Goal: Task Accomplishment & Management: Complete application form

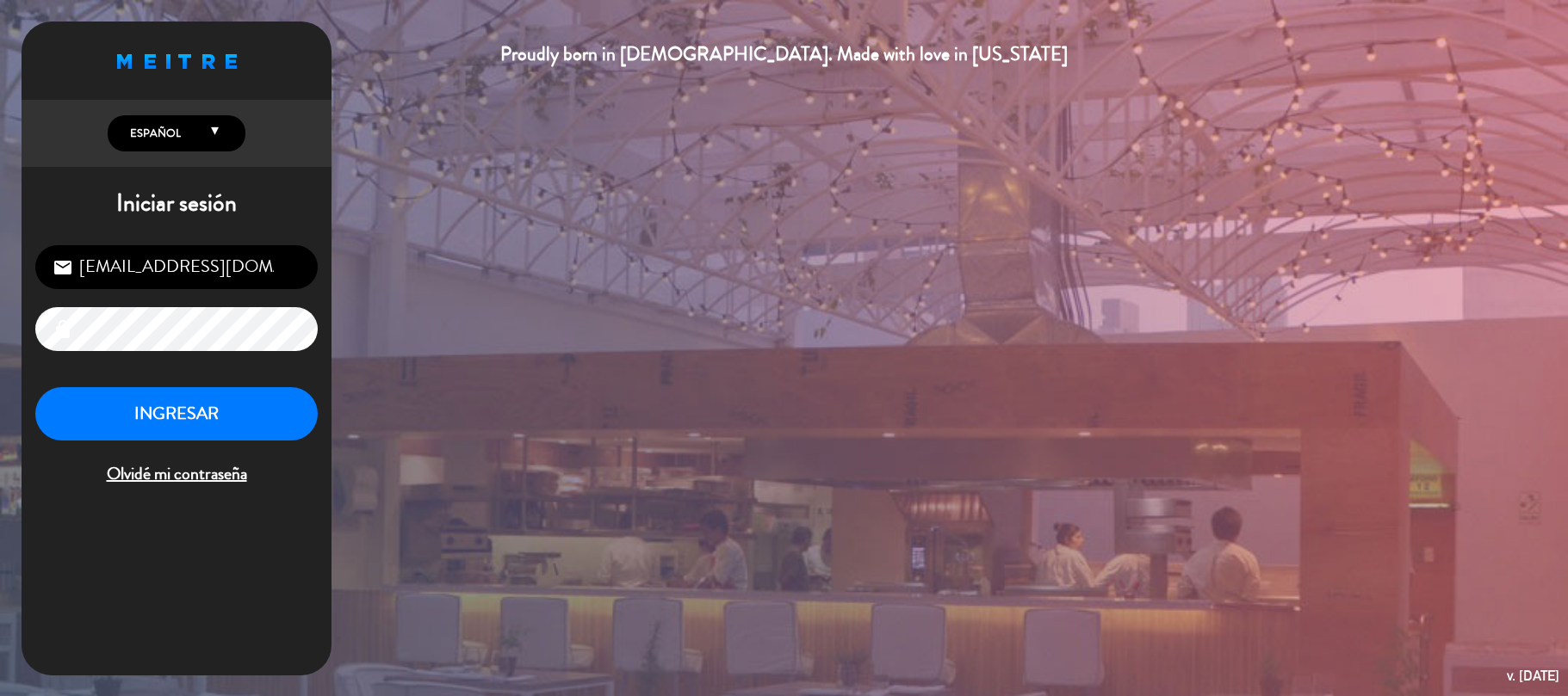
click at [169, 414] on button "INGRESAR" at bounding box center [177, 414] width 282 height 54
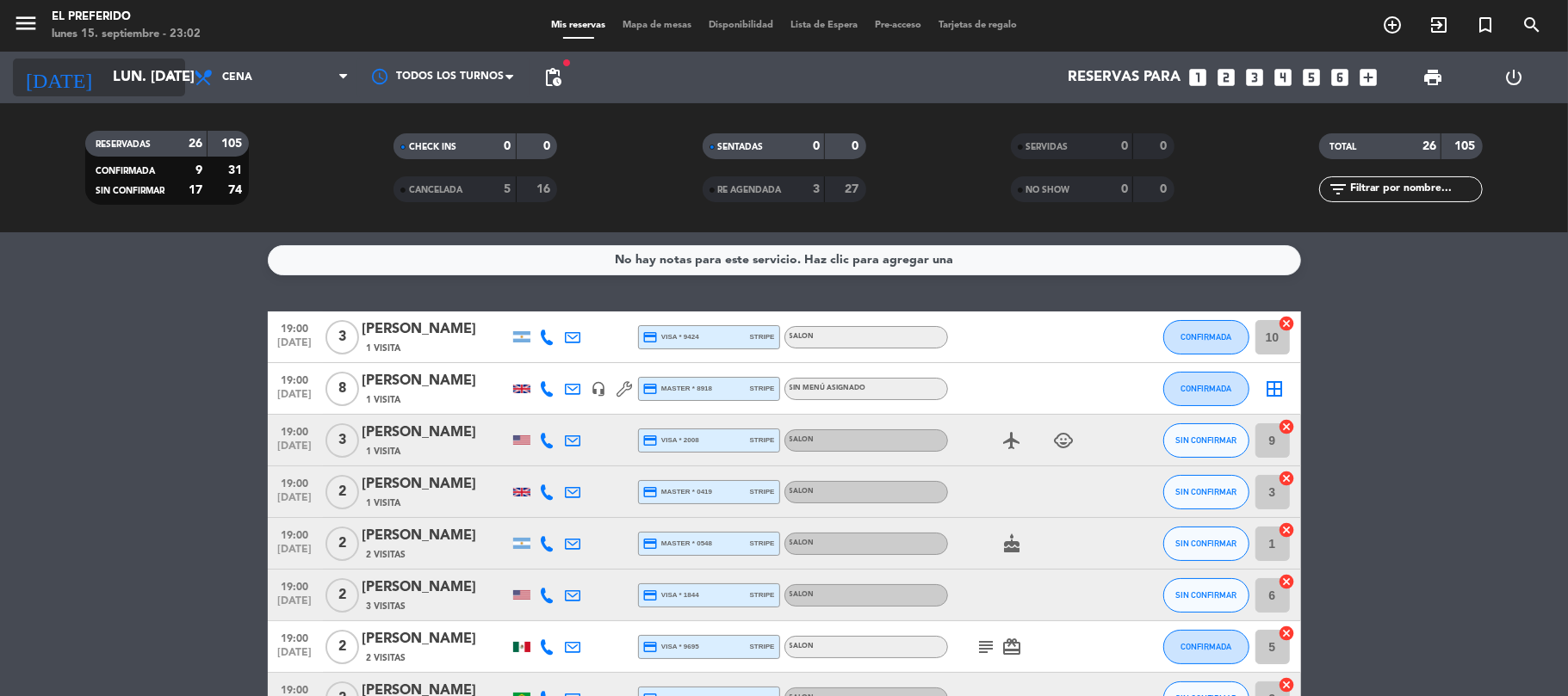
click at [145, 81] on input "lun. [DATE]" at bounding box center [197, 78] width 186 height 34
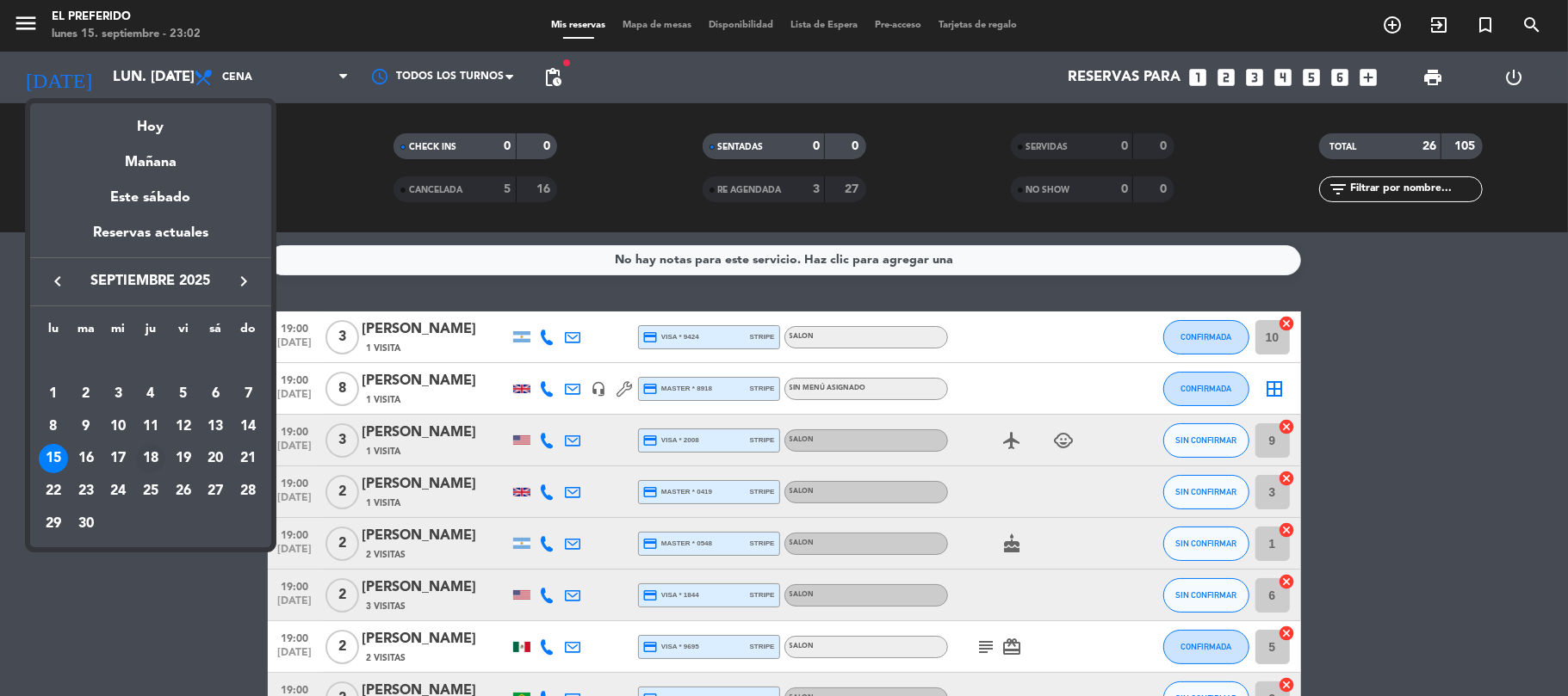
click at [155, 451] on div "18" at bounding box center [151, 459] width 29 height 29
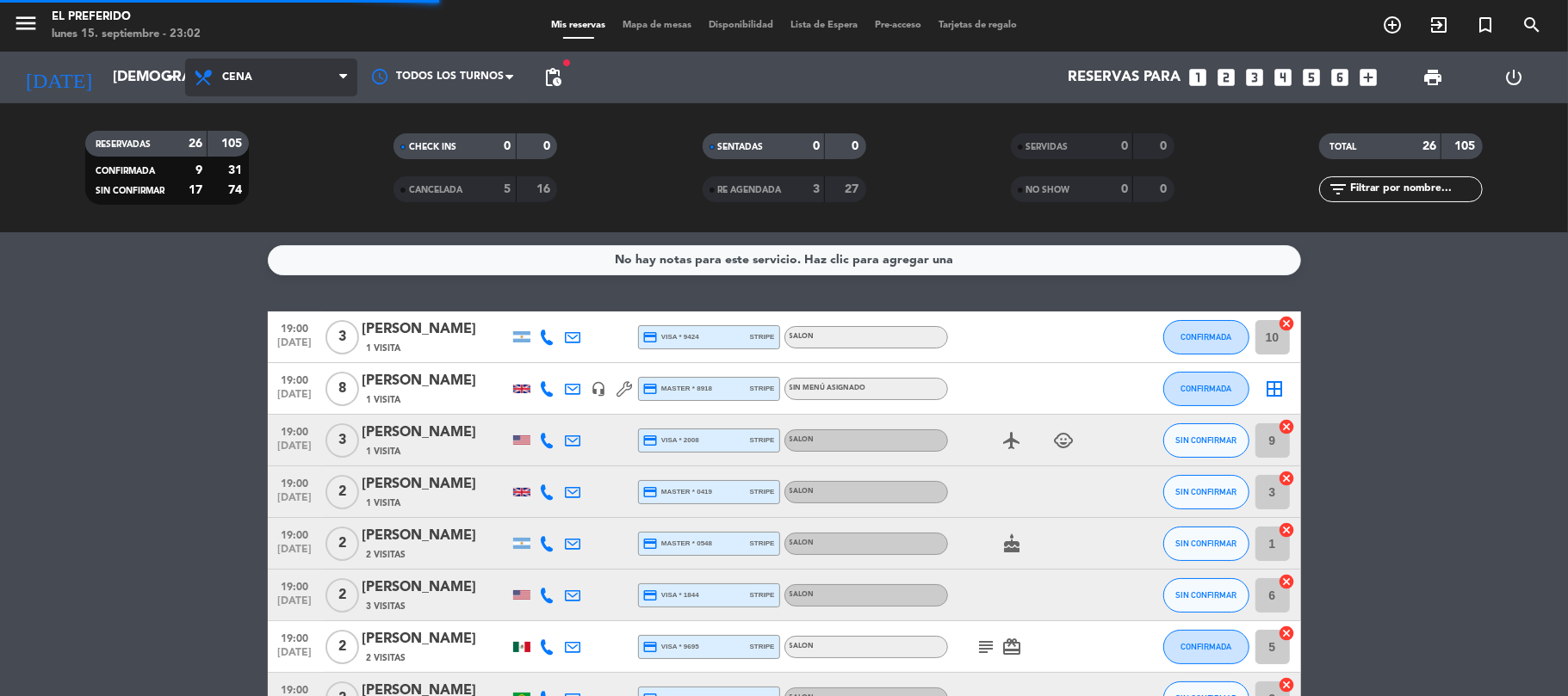
click at [277, 78] on span "Cena" at bounding box center [271, 77] width 172 height 38
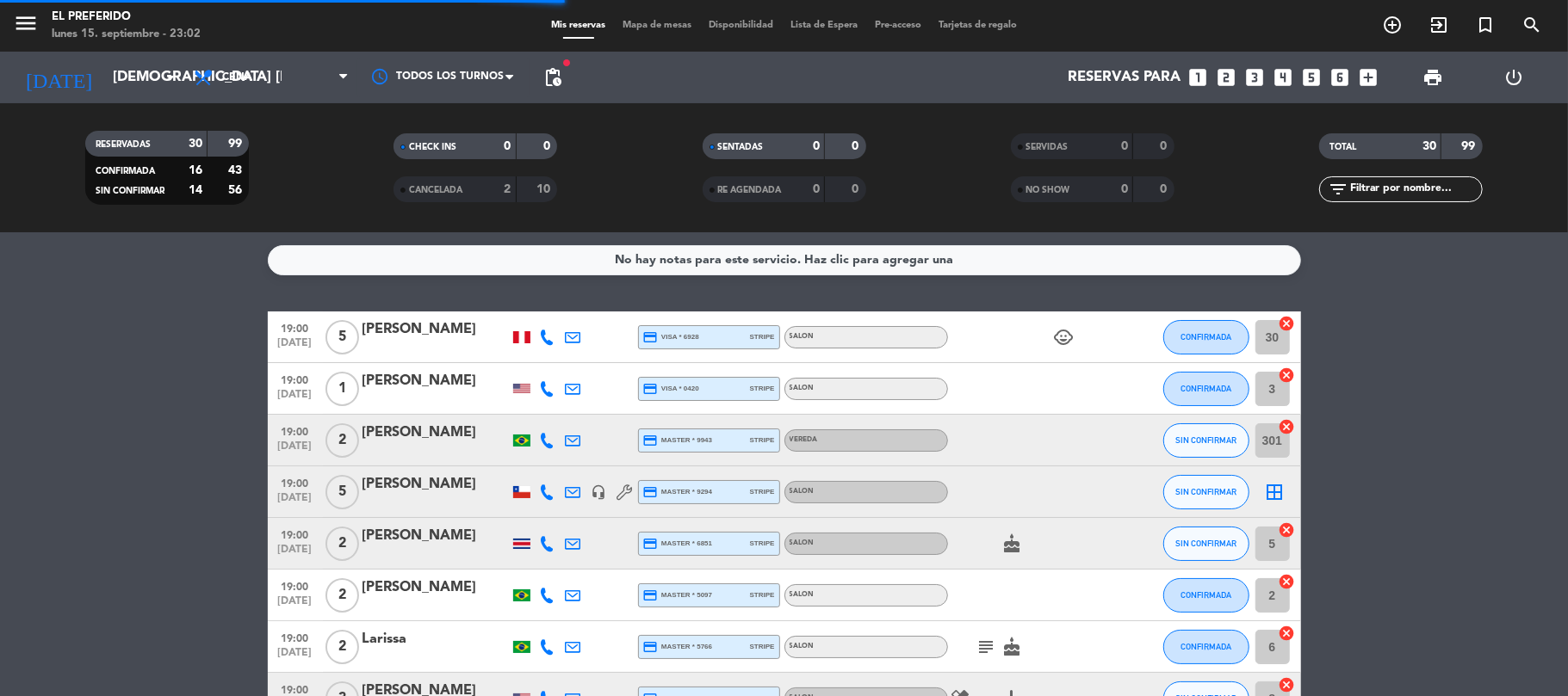
click at [277, 157] on filter-checkbox "RESERVADAS 30 99 CONFIRMADA 16 43 SIN CONFIRMAR 14 56" at bounding box center [167, 168] width 309 height 74
click at [308, 83] on span "Cena" at bounding box center [271, 77] width 172 height 38
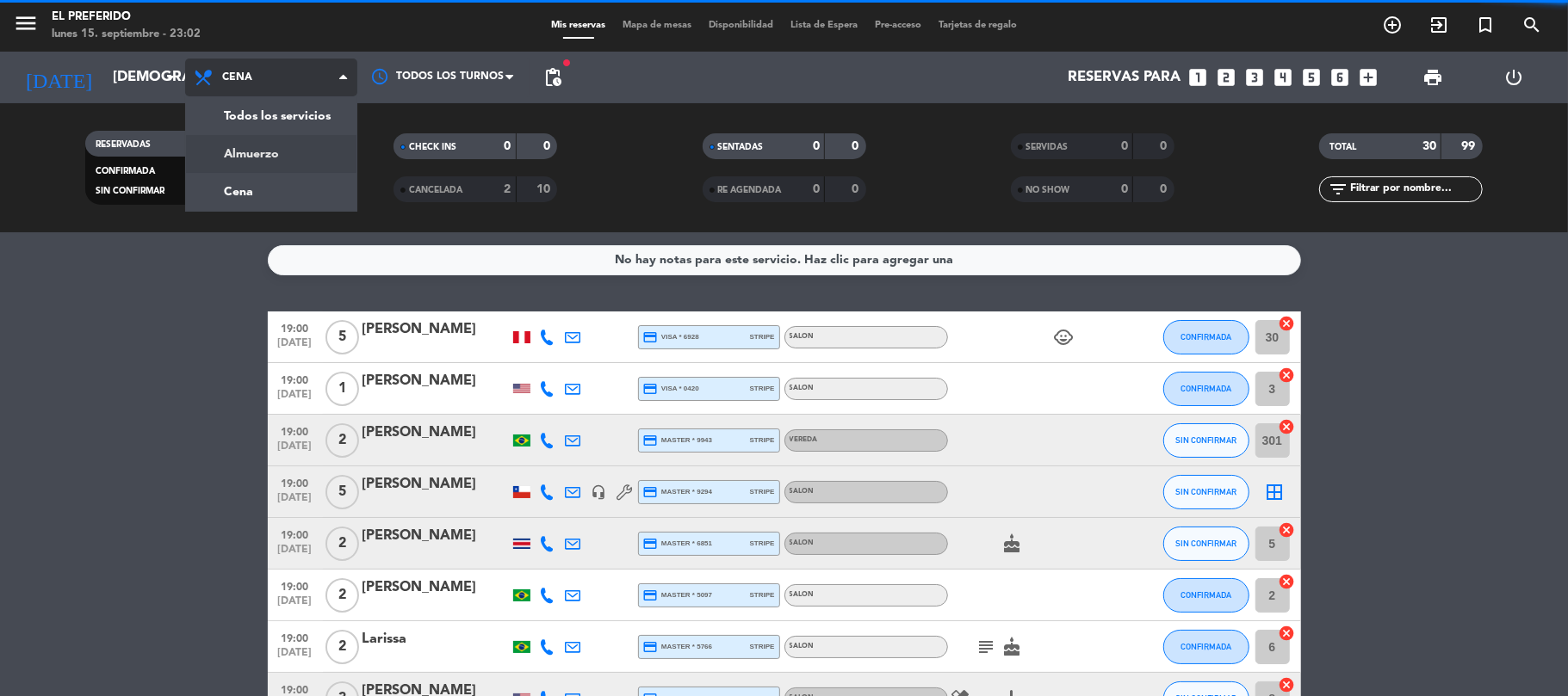
click at [272, 166] on div "menu El Preferido lunes 15. septiembre - 23:02 Mis reservas Mapa de mesas Dispo…" at bounding box center [784, 116] width 1568 height 233
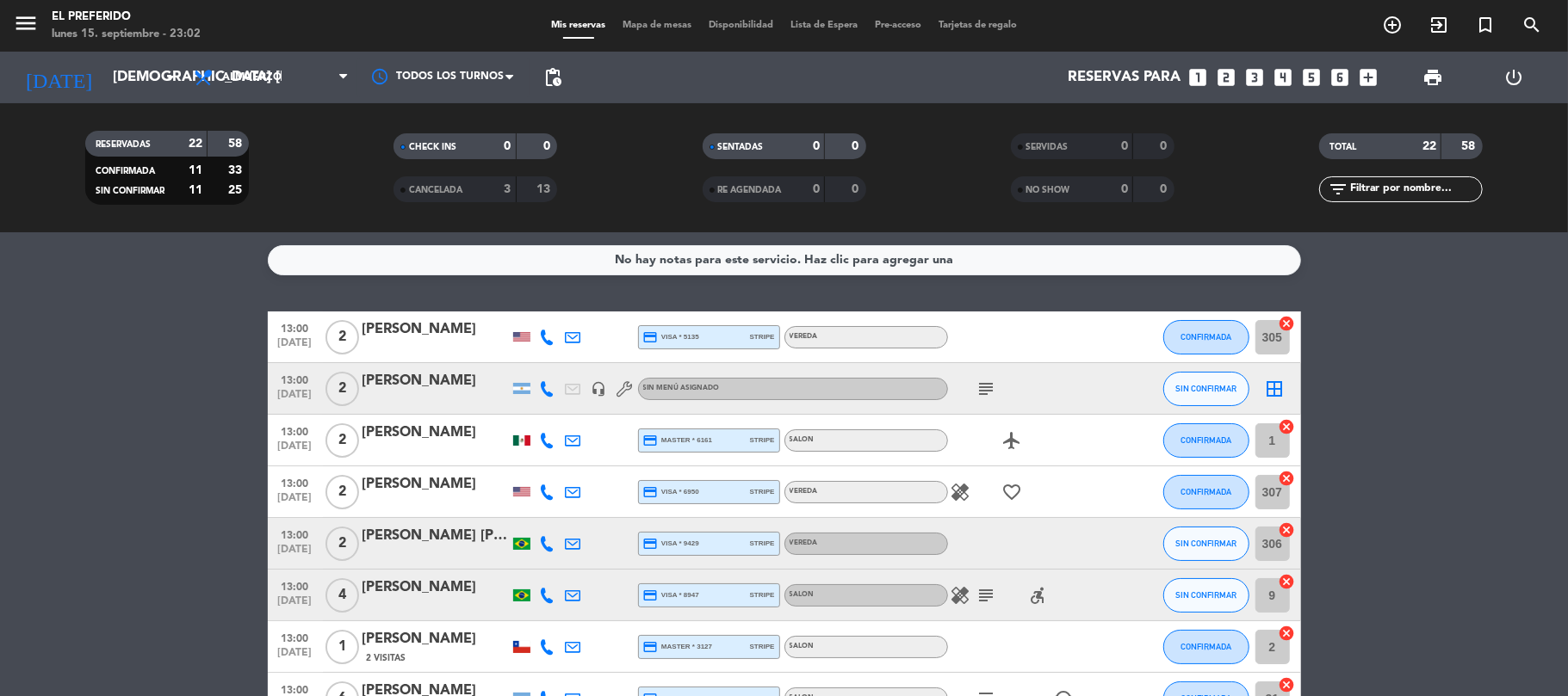
click at [551, 90] on span "pending_actions" at bounding box center [553, 78] width 35 height 35
click at [552, 83] on span "pending_actions" at bounding box center [552, 77] width 21 height 21
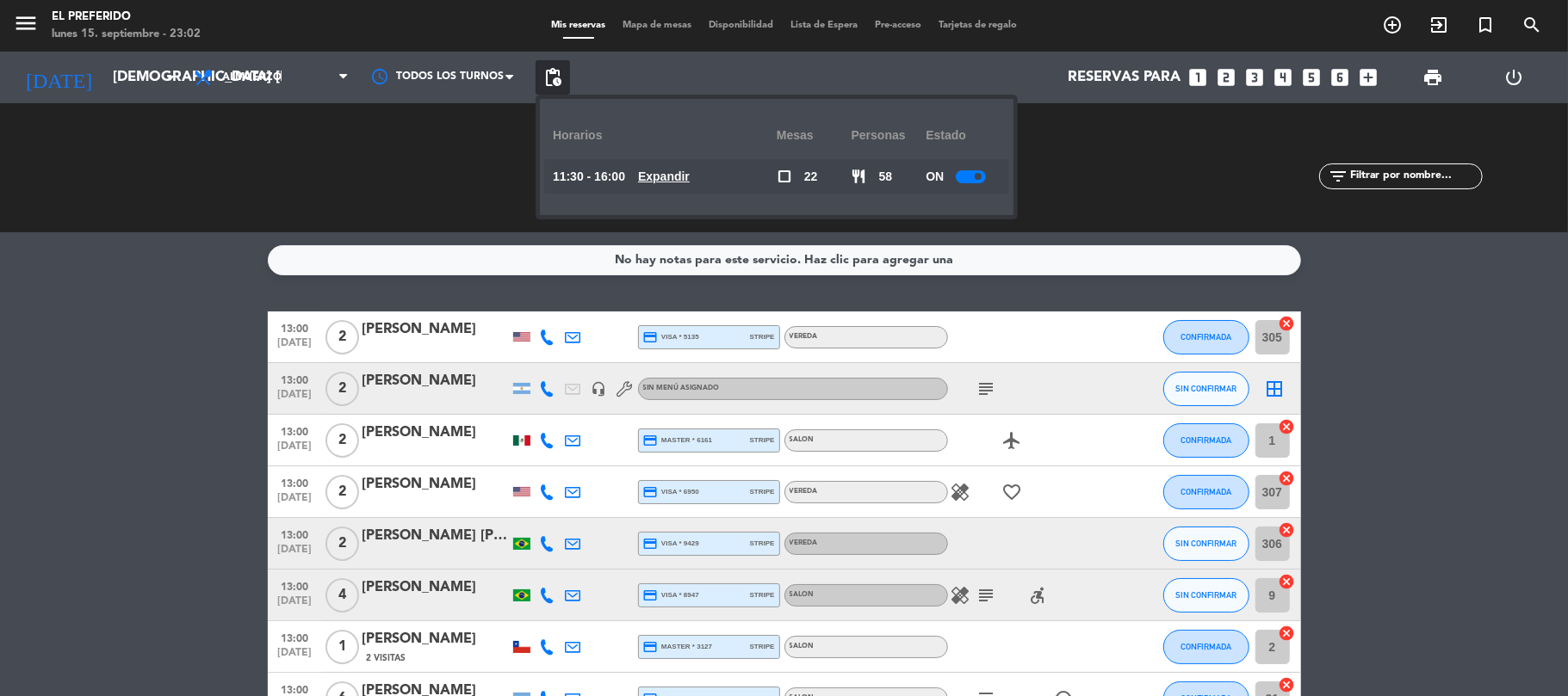
click at [654, 182] on u "Expandir" at bounding box center [664, 176] width 51 height 14
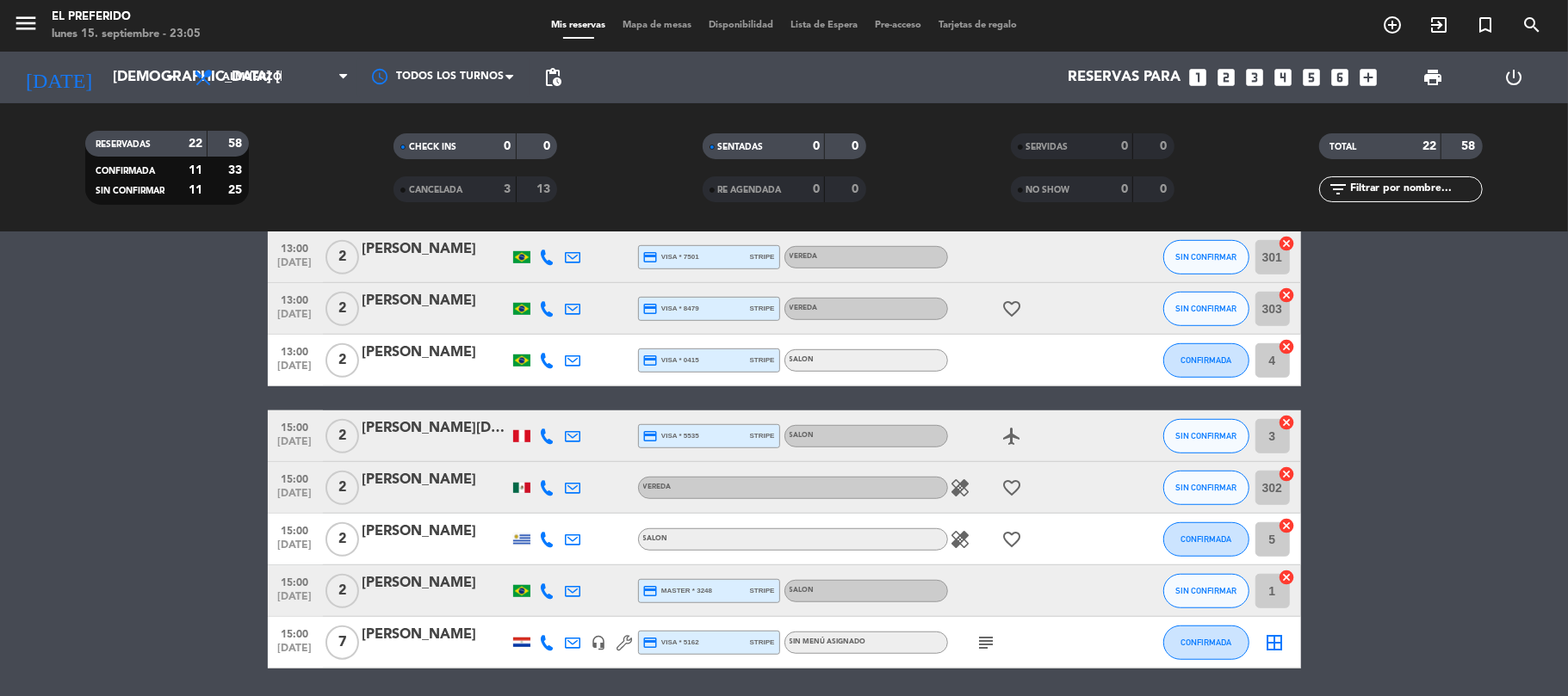
scroll to position [689, 0]
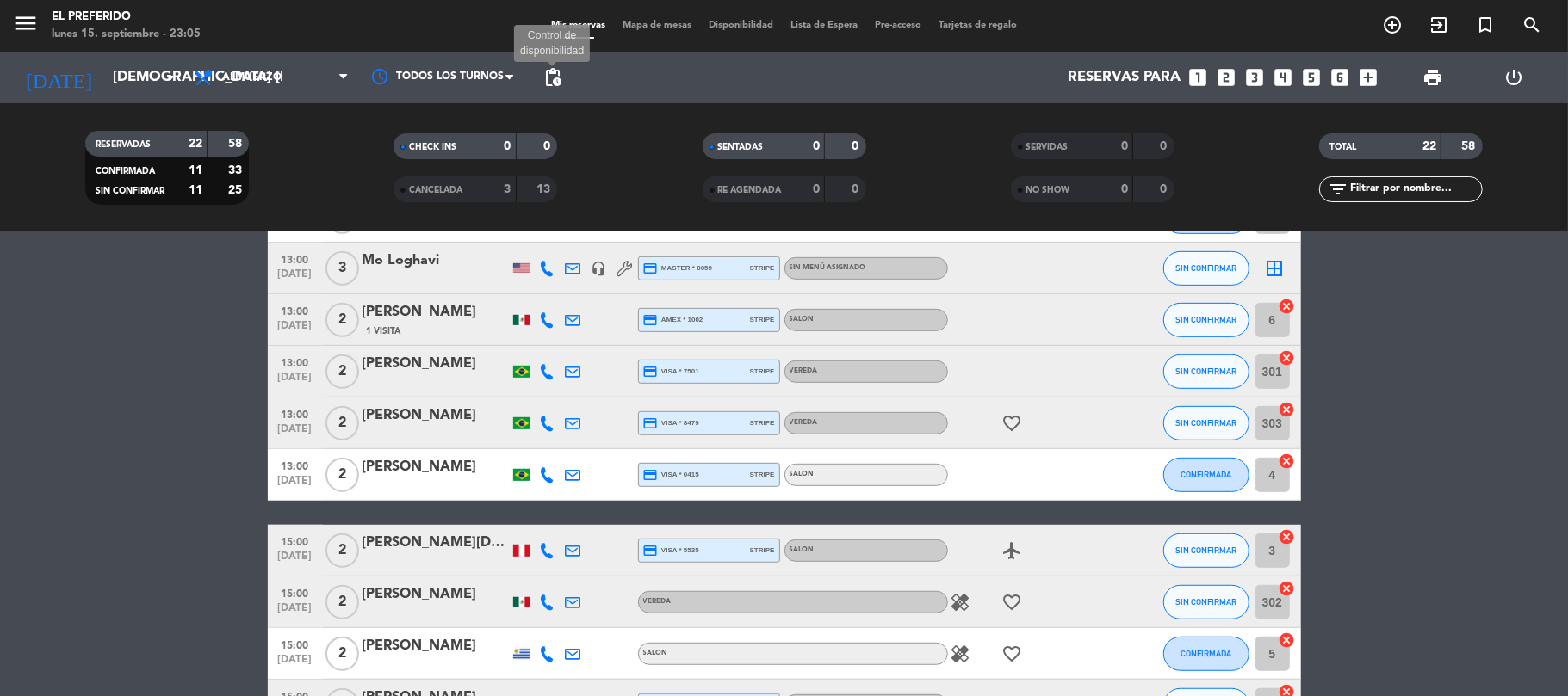
click at [554, 81] on span "pending_actions" at bounding box center [552, 77] width 21 height 21
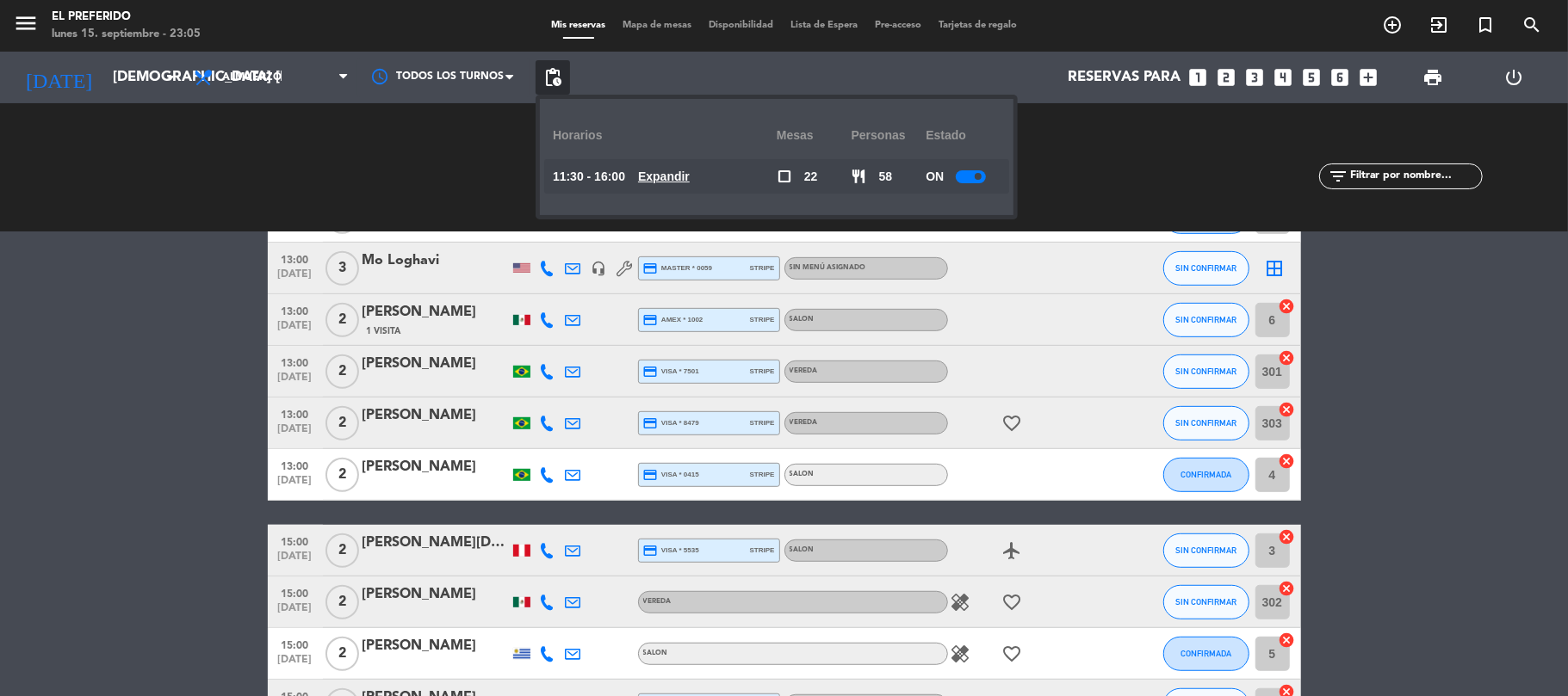
click at [690, 167] on span "Expandir" at bounding box center [664, 177] width 51 height 20
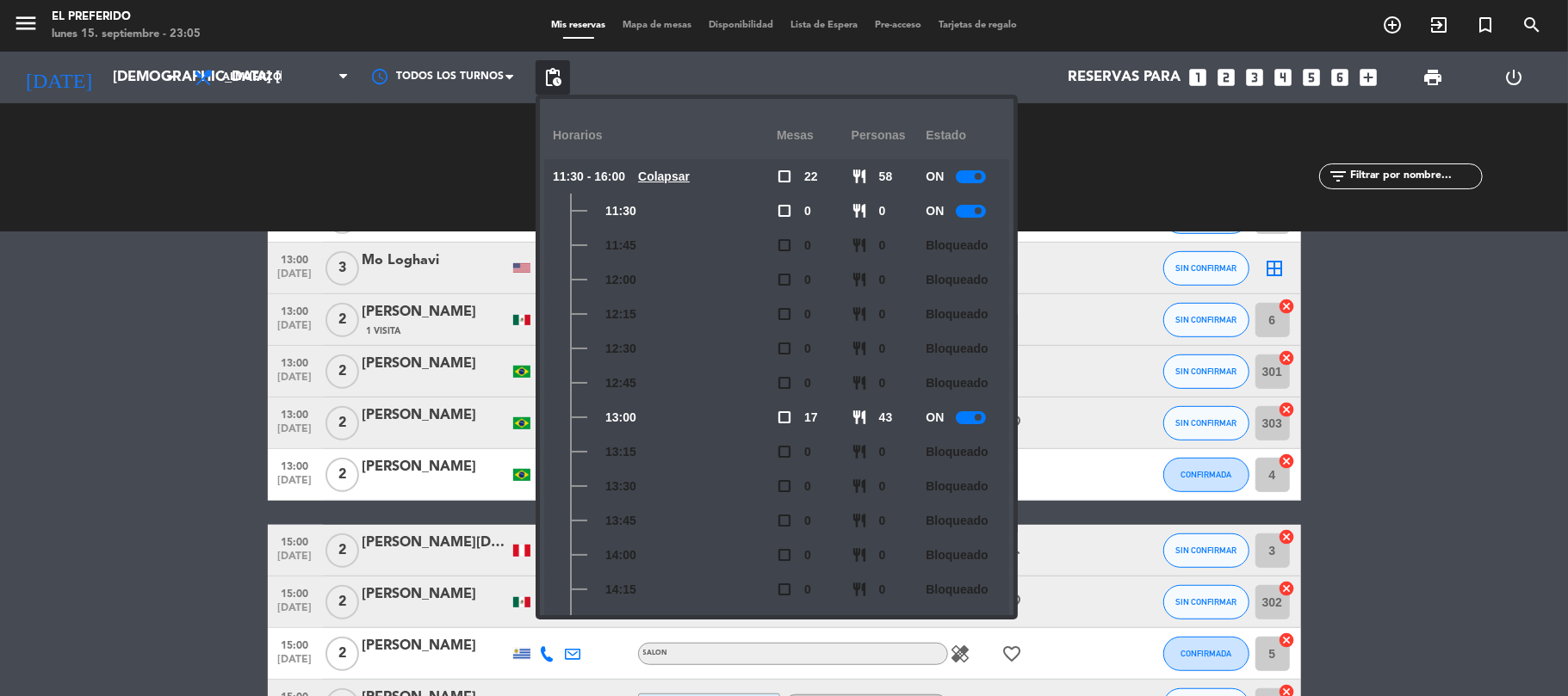
click at [546, 77] on span "pending_actions" at bounding box center [552, 77] width 21 height 21
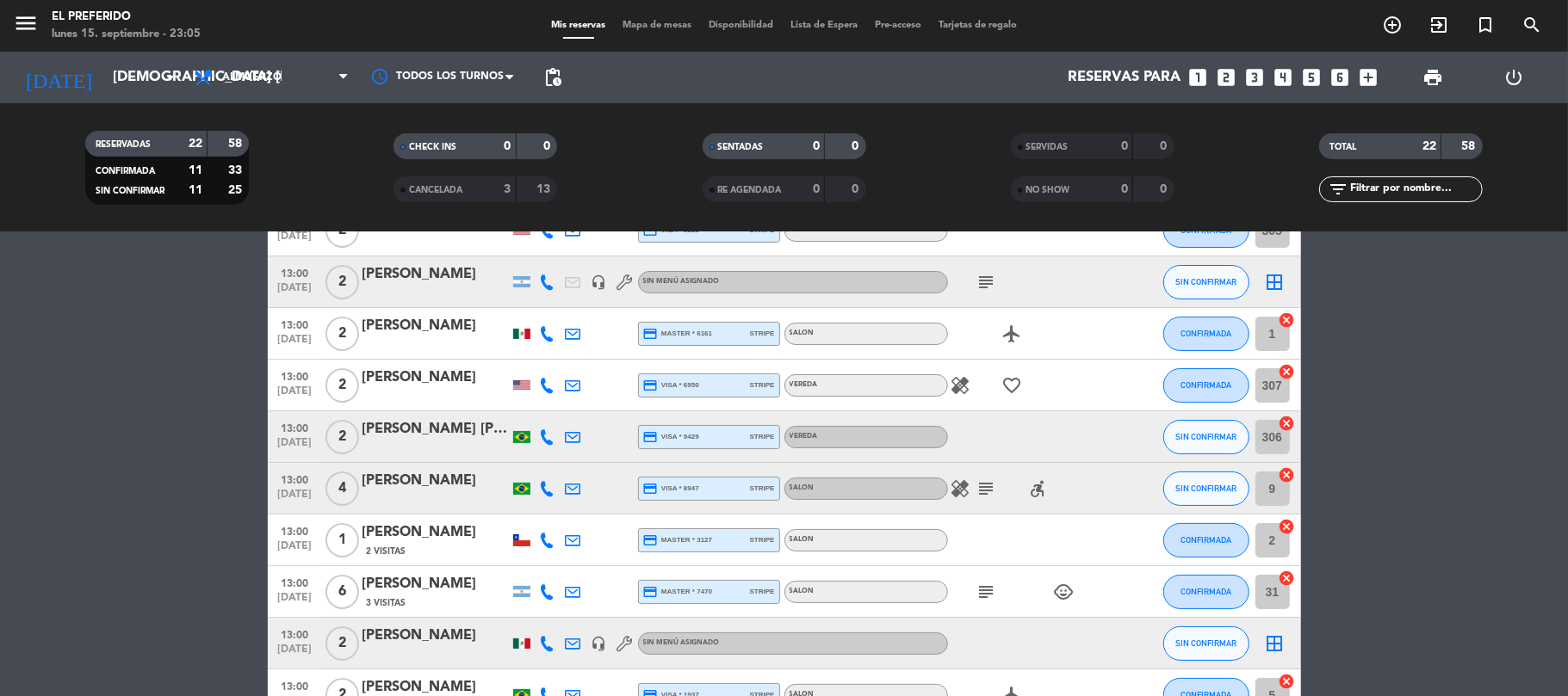
scroll to position [0, 0]
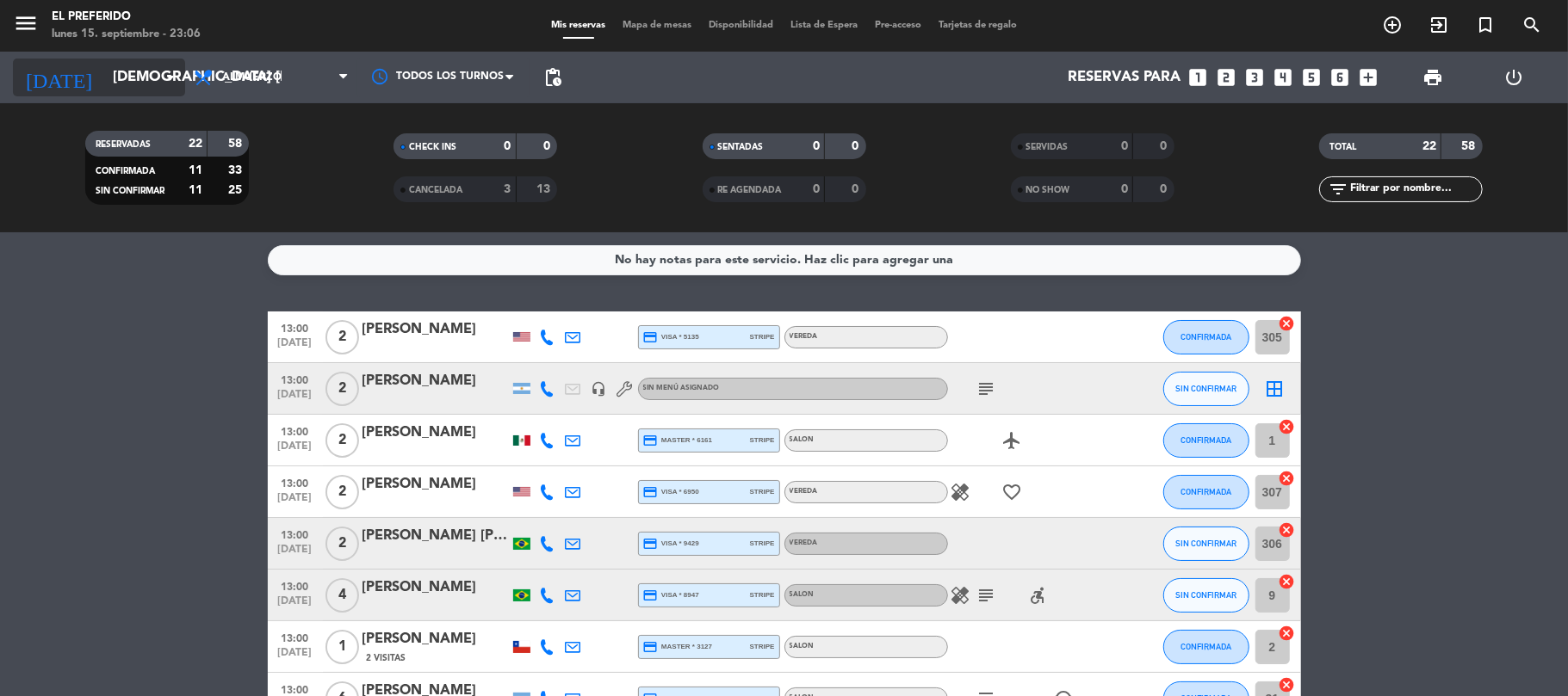
click at [159, 62] on input "[DEMOGRAPHIC_DATA] [DATE]" at bounding box center [197, 78] width 186 height 34
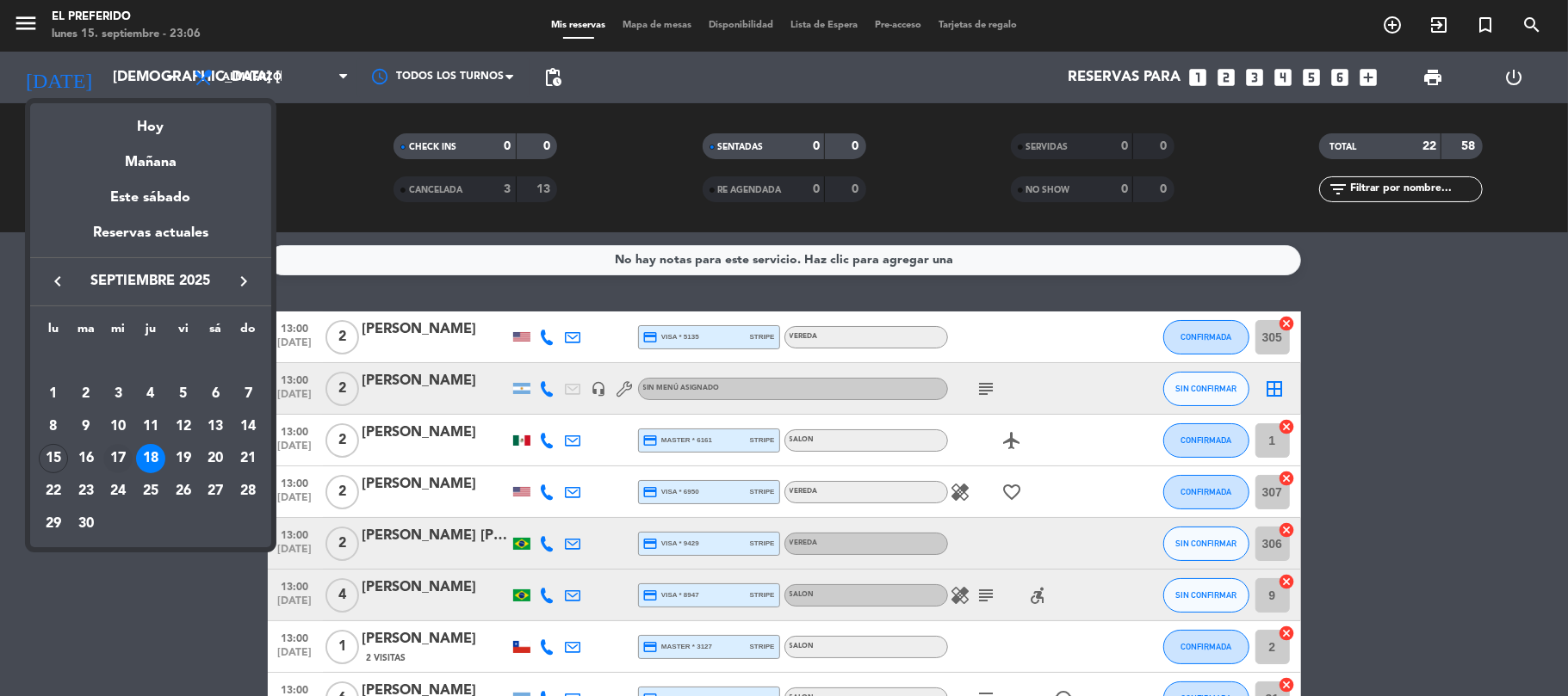
click at [127, 459] on div "17" at bounding box center [118, 459] width 29 height 29
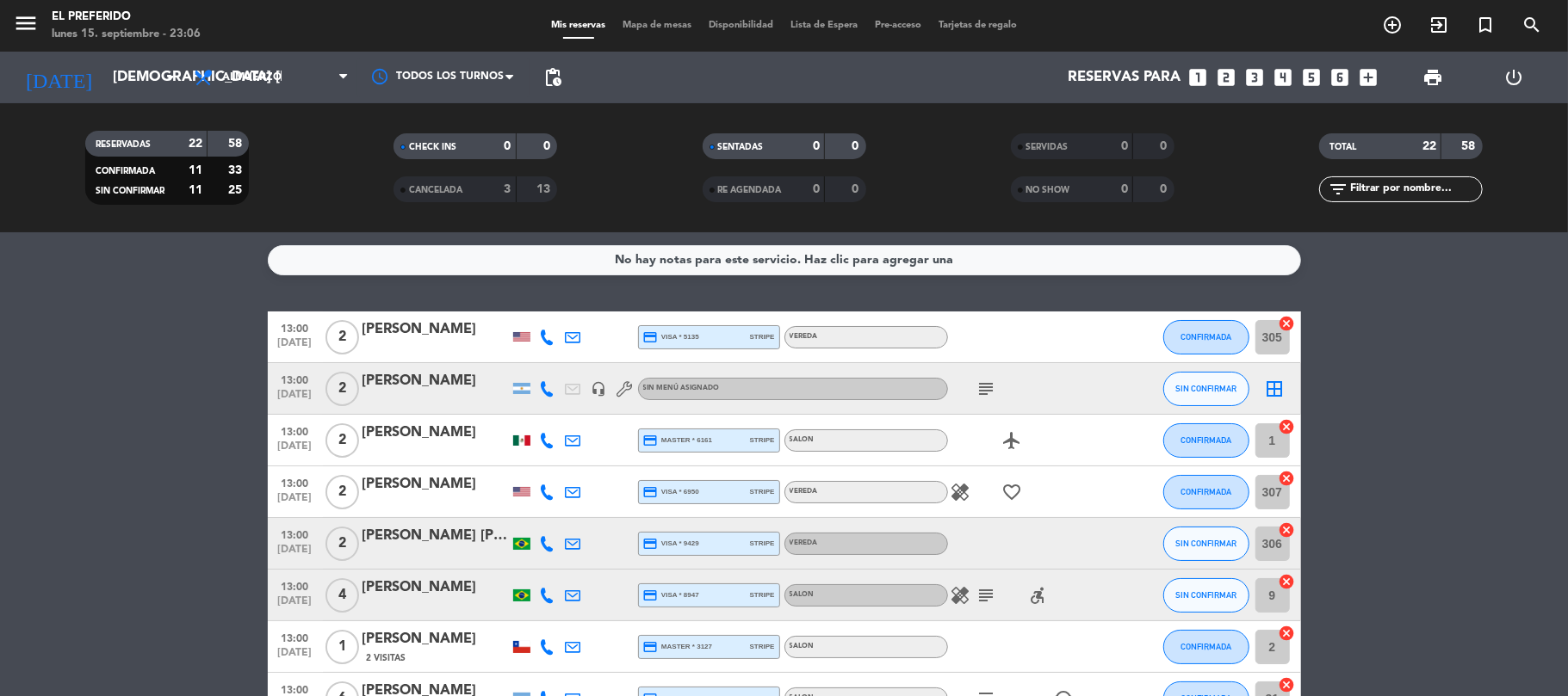
type input "mié. [DATE]"
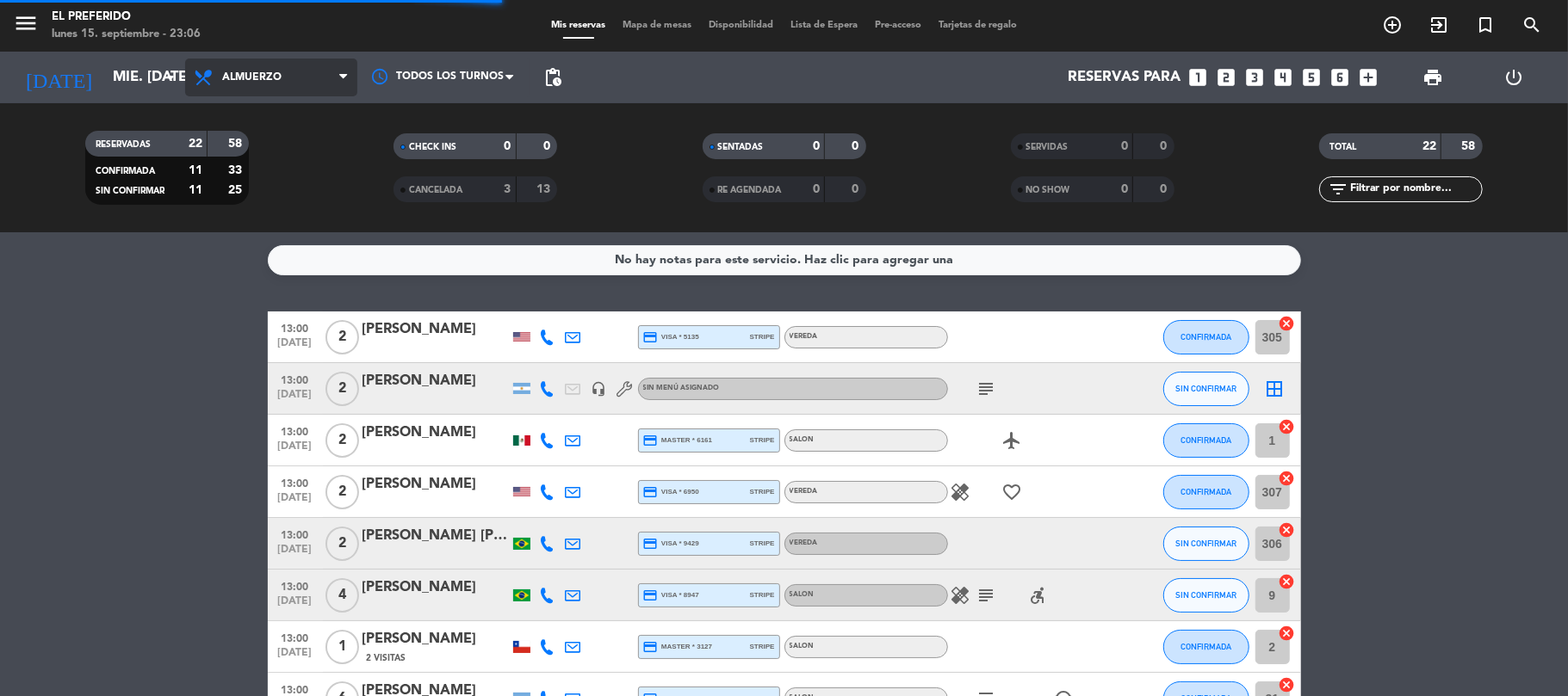
click at [270, 91] on span "Almuerzo" at bounding box center [271, 77] width 172 height 38
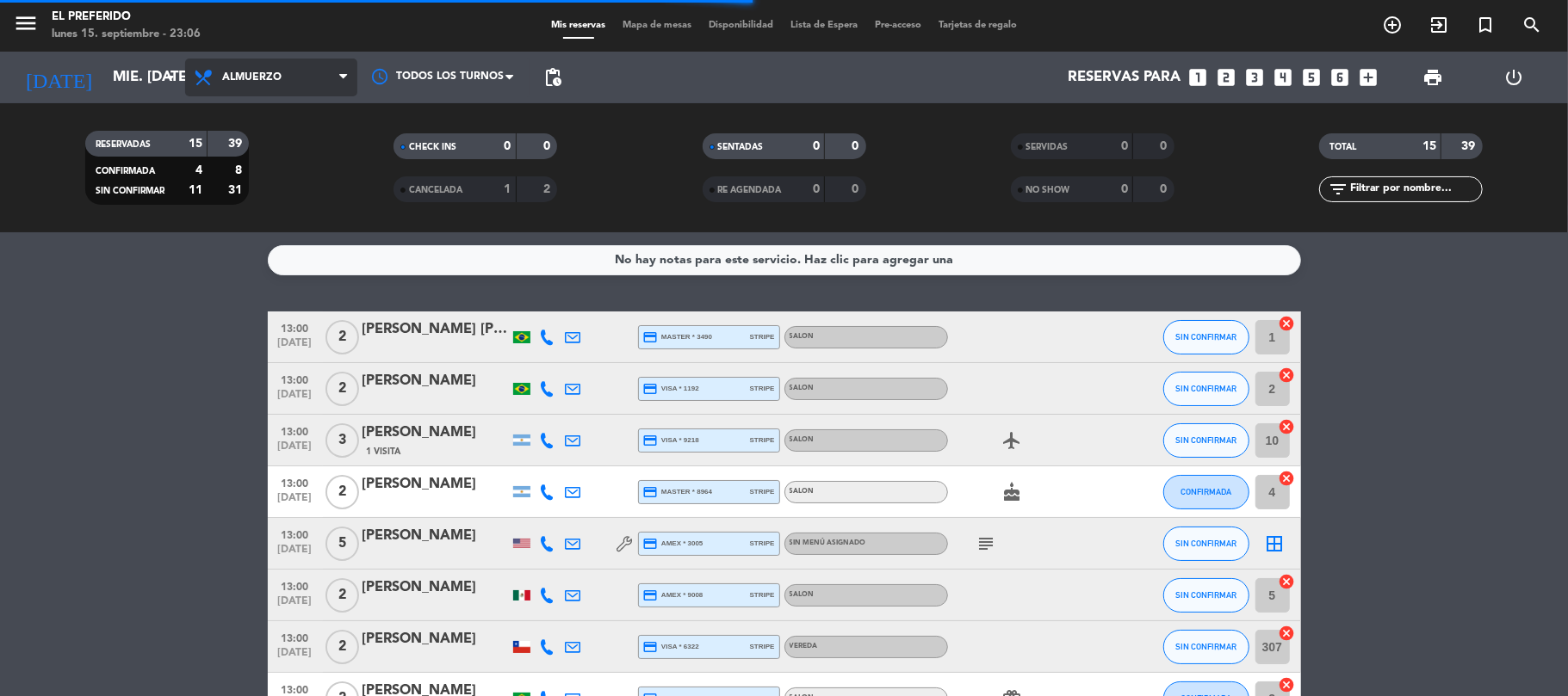
click at [287, 65] on span "Almuerzo" at bounding box center [271, 77] width 172 height 38
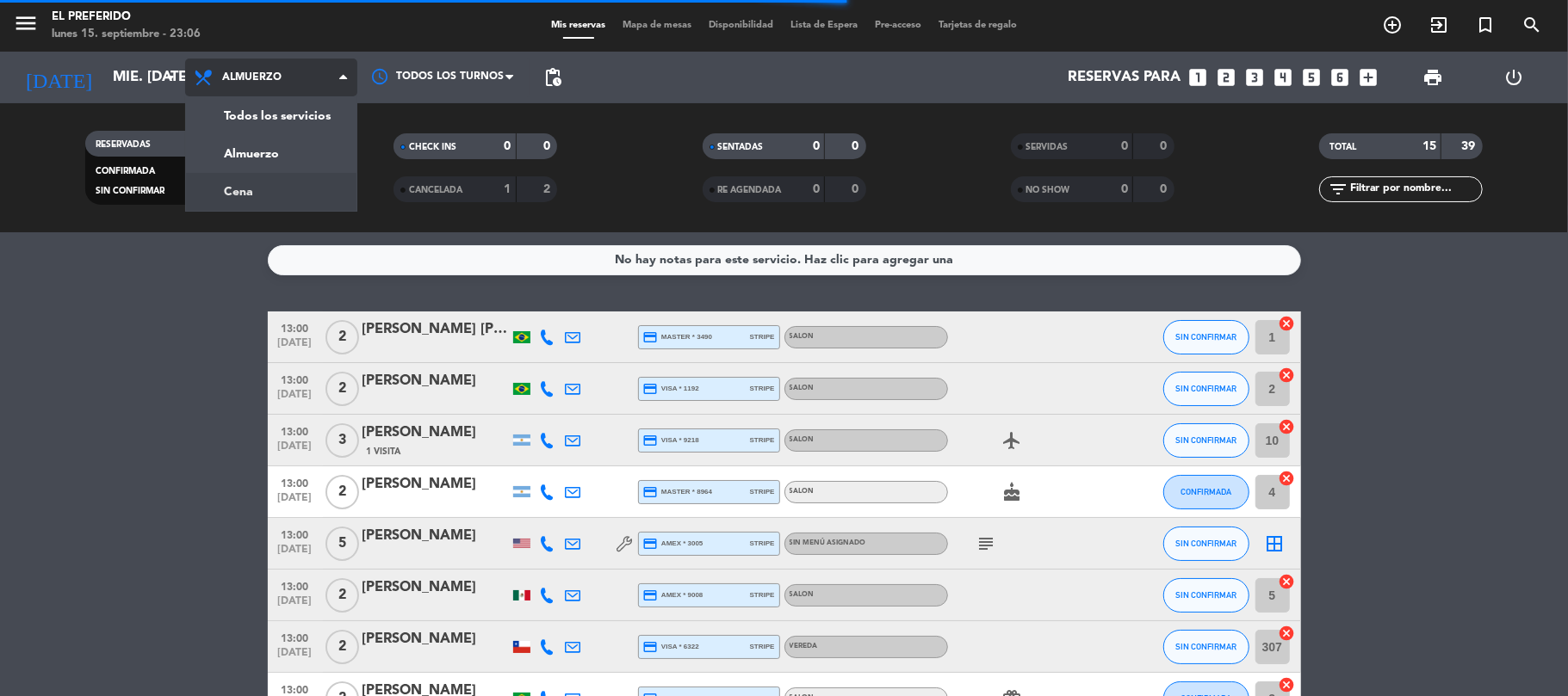
click at [250, 188] on div "menu El Preferido lunes 15. septiembre - 23:06 Mis reservas Mapa de mesas Dispo…" at bounding box center [784, 116] width 1568 height 233
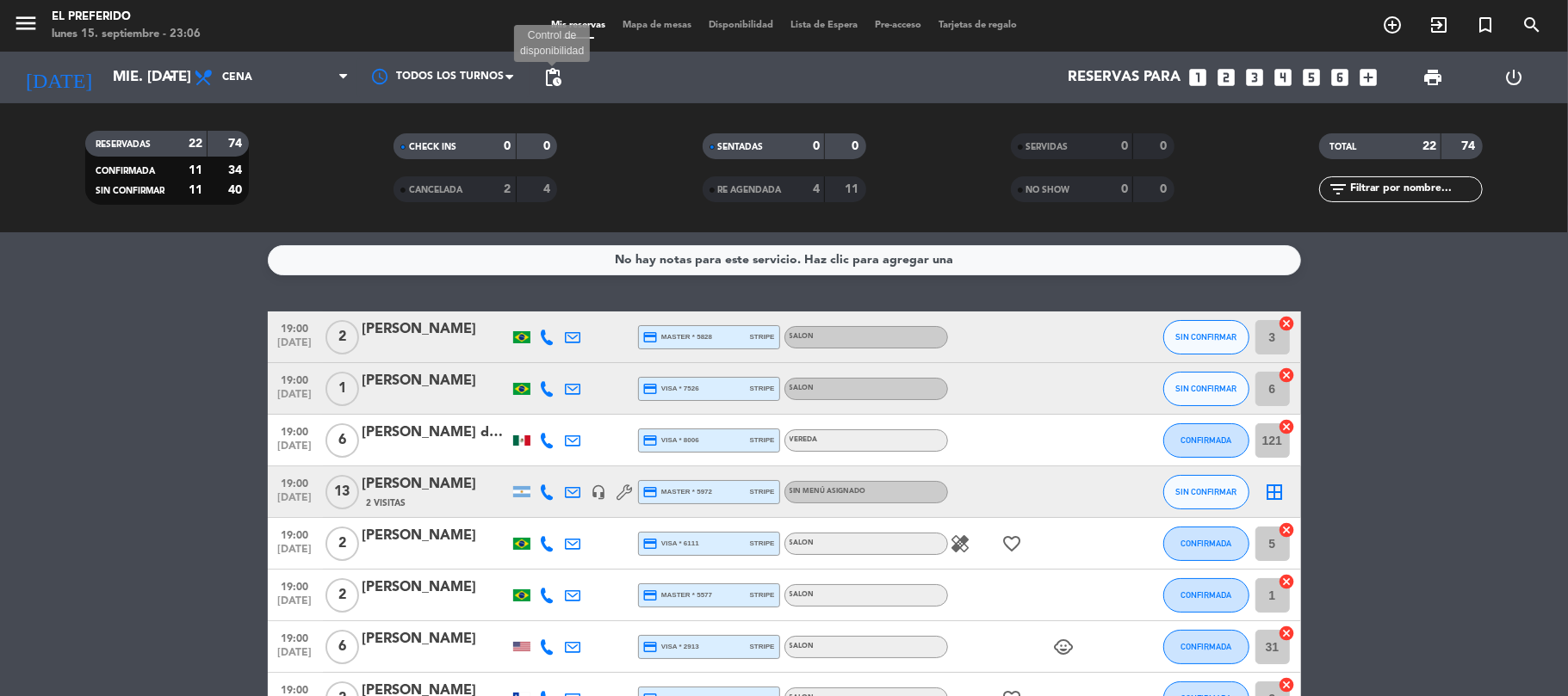
click at [555, 79] on span "pending_actions" at bounding box center [552, 77] width 21 height 21
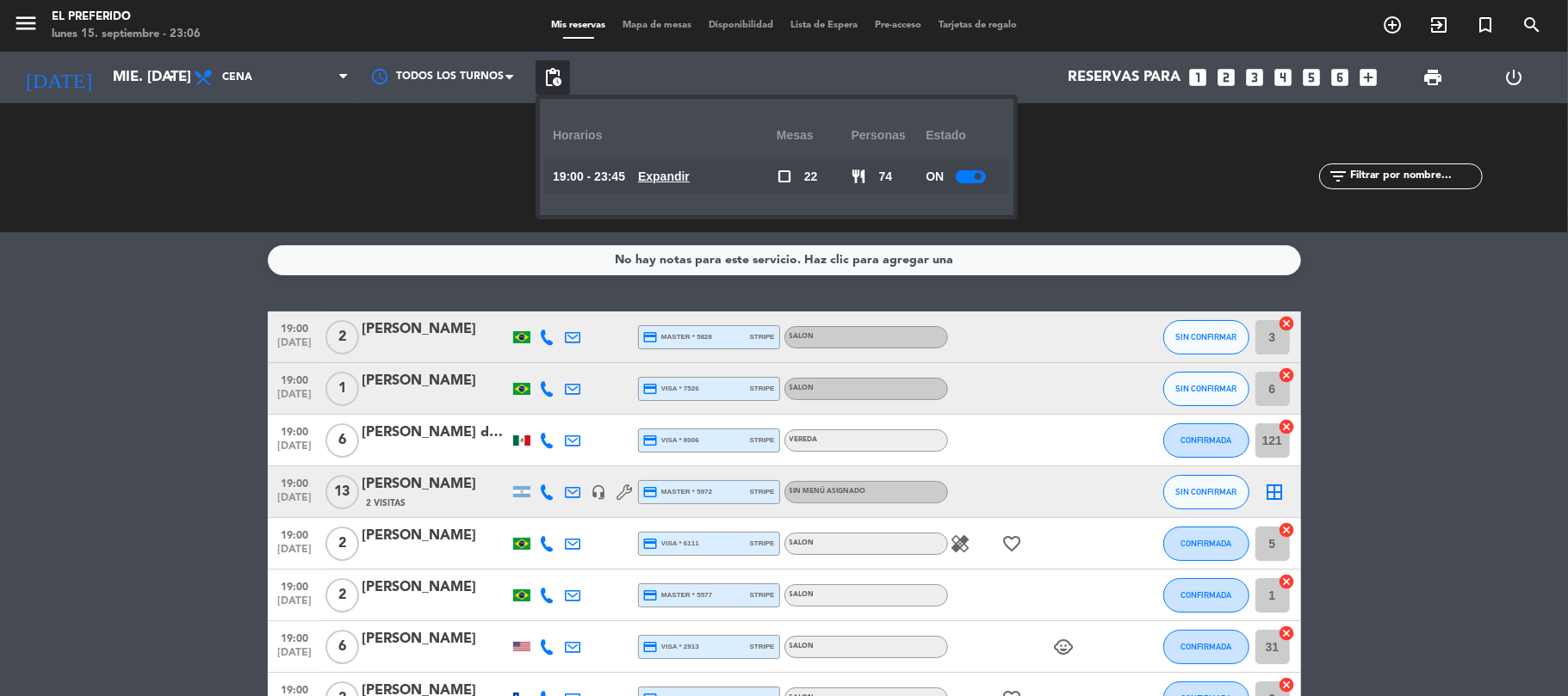
click at [667, 180] on u "Expandir" at bounding box center [664, 176] width 51 height 14
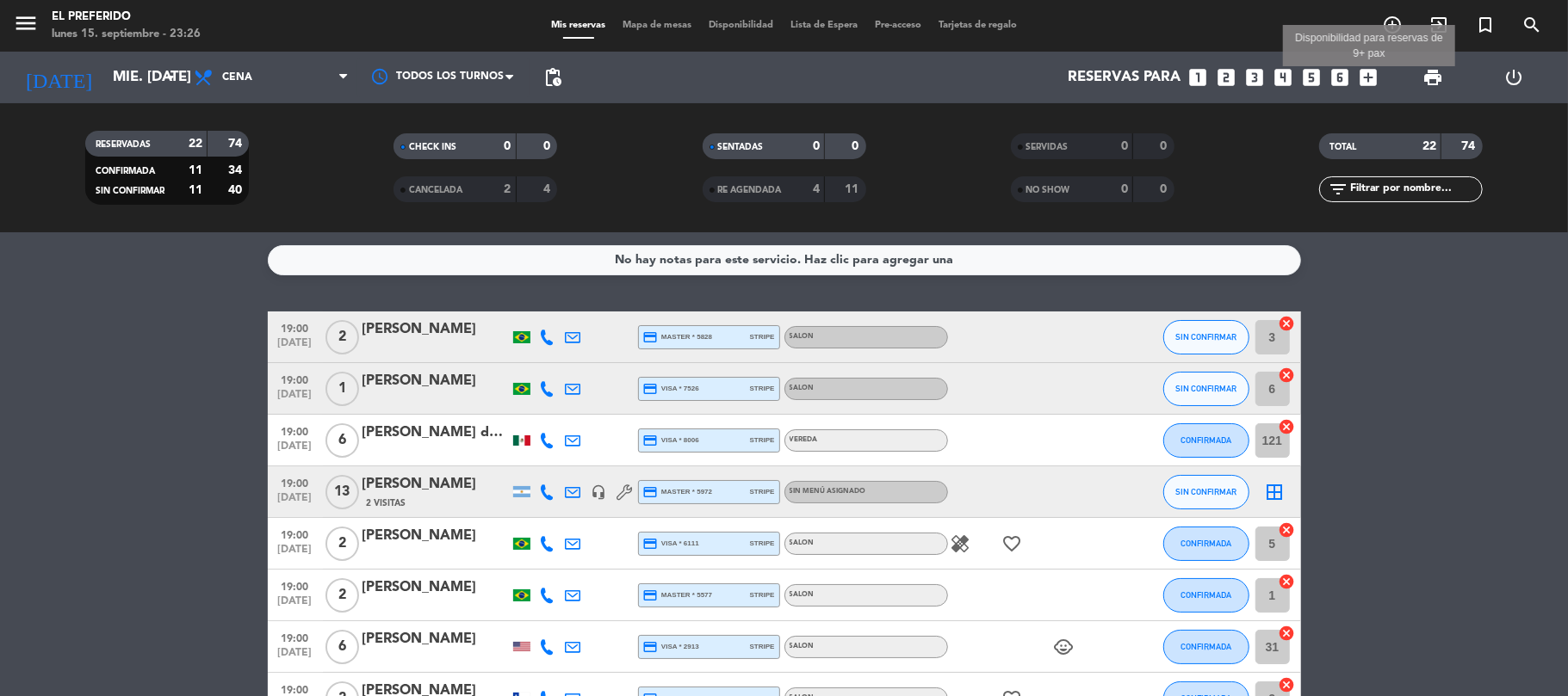
click at [1366, 79] on icon "add_box" at bounding box center [1368, 77] width 22 height 22
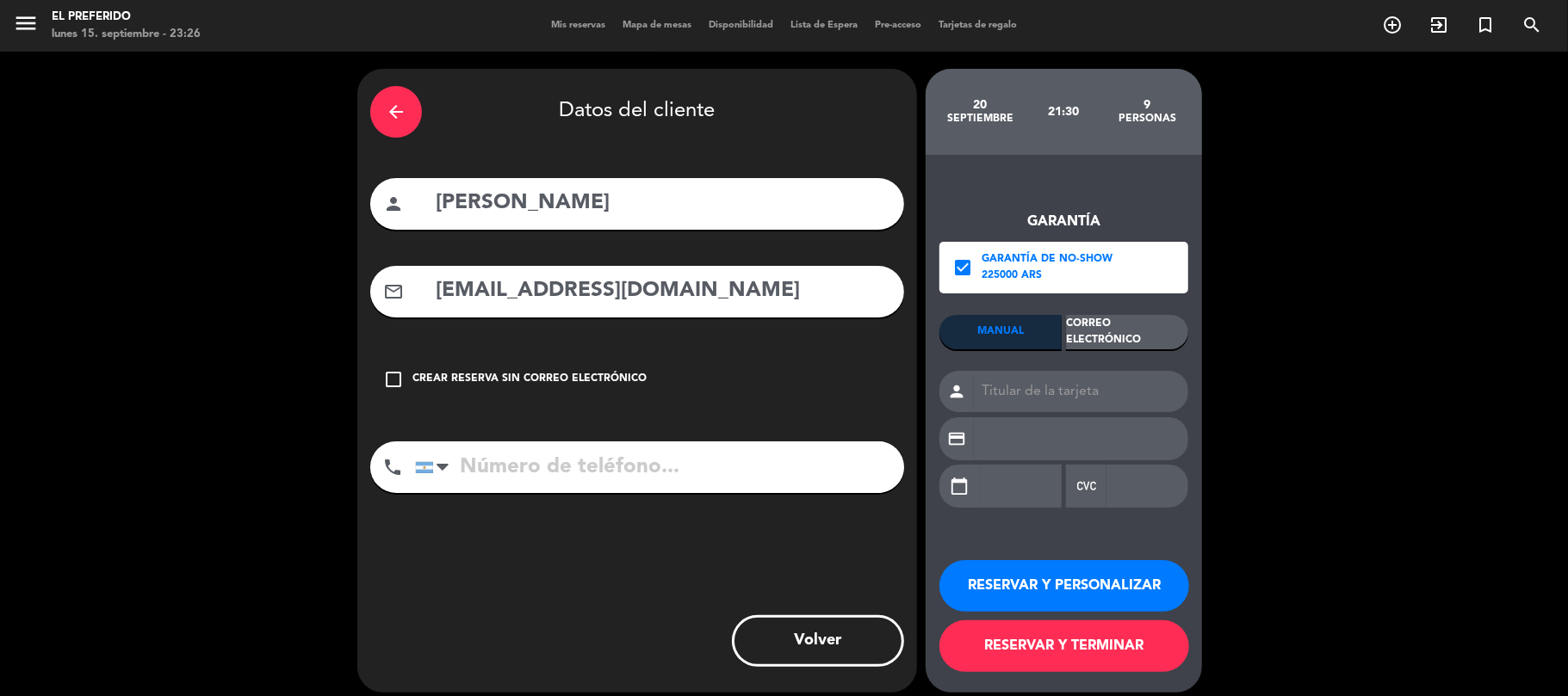
click at [386, 137] on div "arrow_back Datos del cliente" at bounding box center [637, 112] width 534 height 60
click at [391, 118] on icon "arrow_back" at bounding box center [396, 112] width 21 height 21
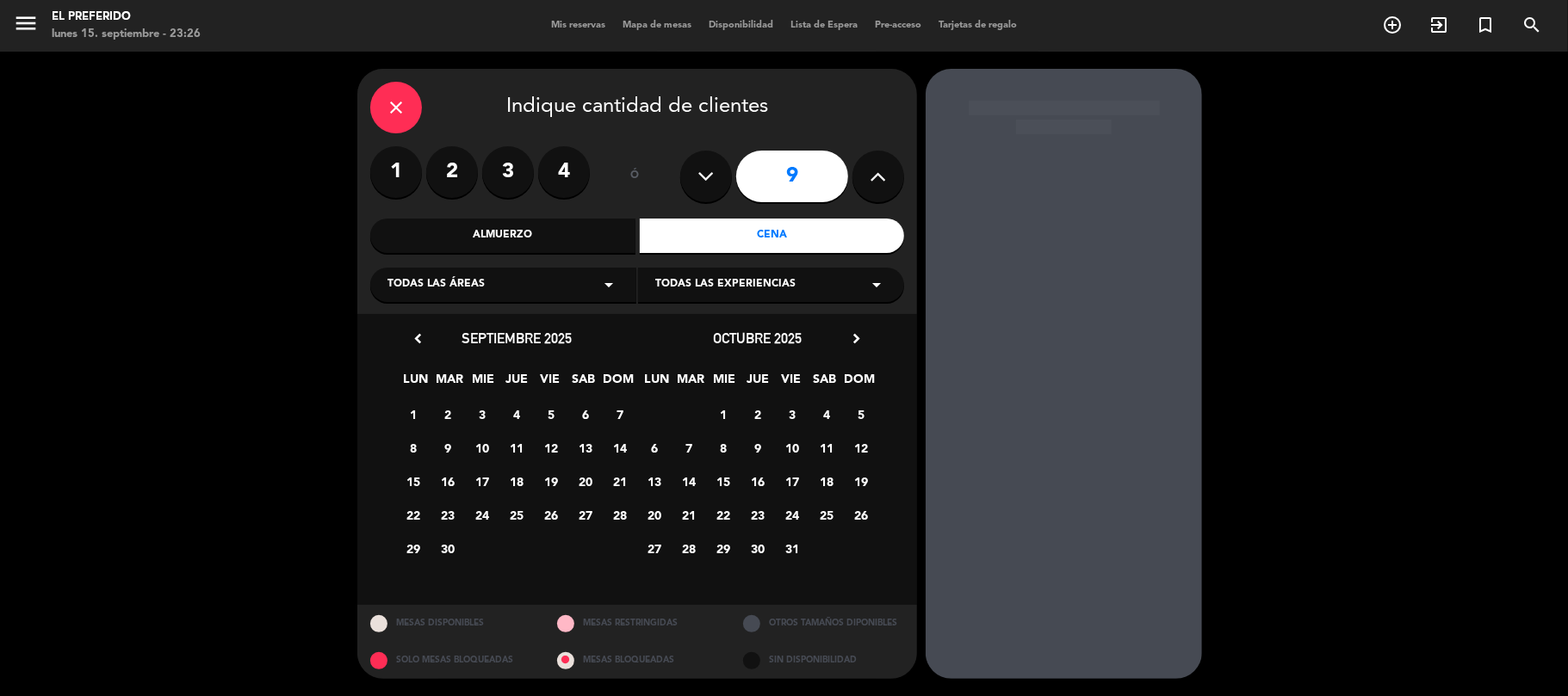
click at [515, 177] on label "3" at bounding box center [507, 172] width 51 height 51
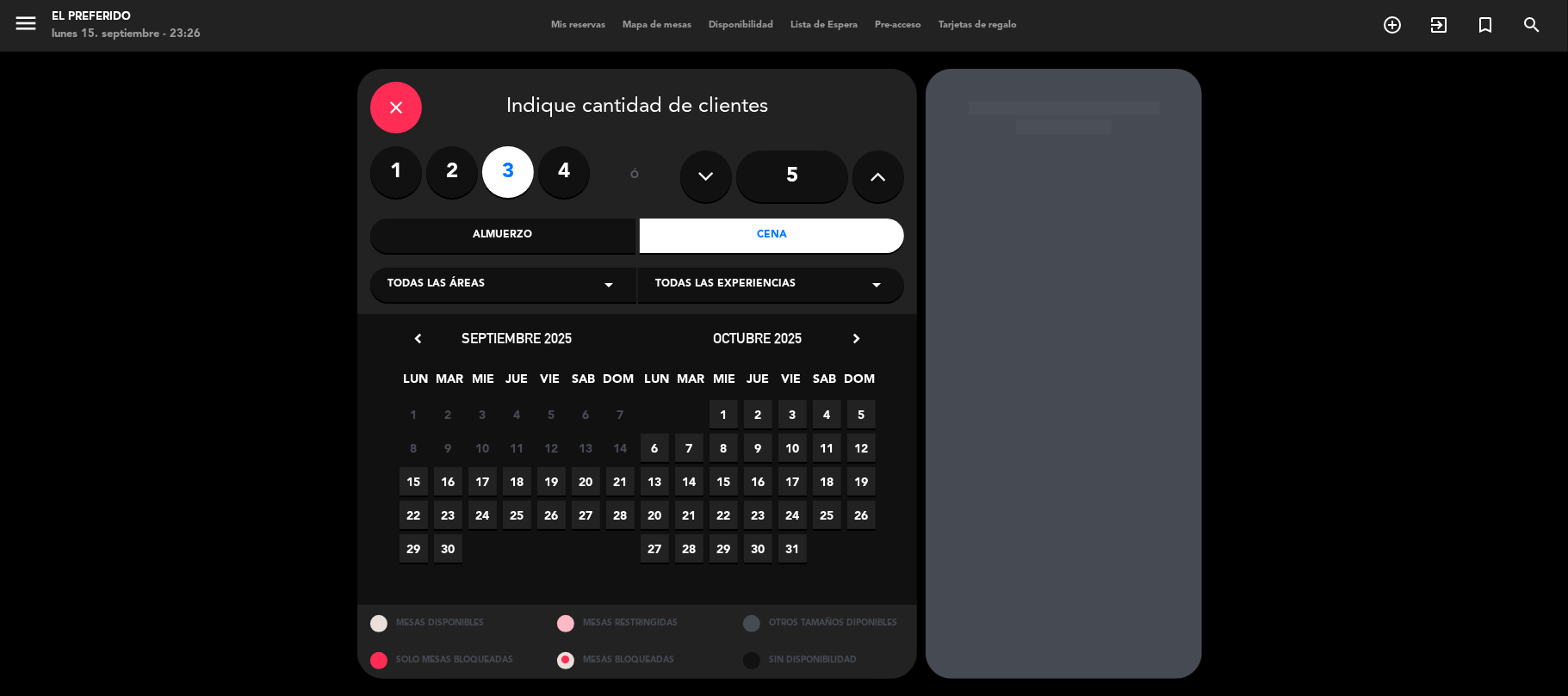
click at [441, 481] on span "16" at bounding box center [448, 481] width 28 height 28
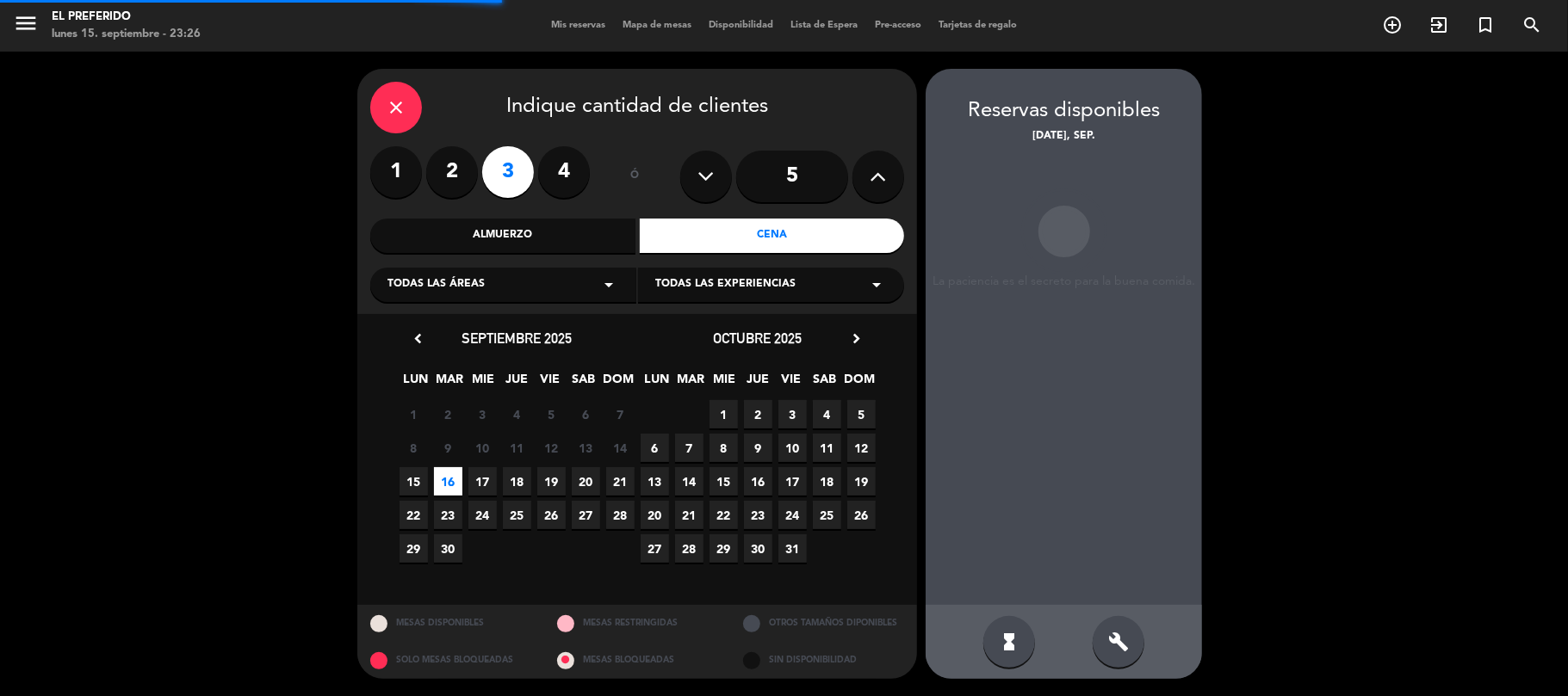
click at [1102, 639] on div "build" at bounding box center [1118, 642] width 51 height 51
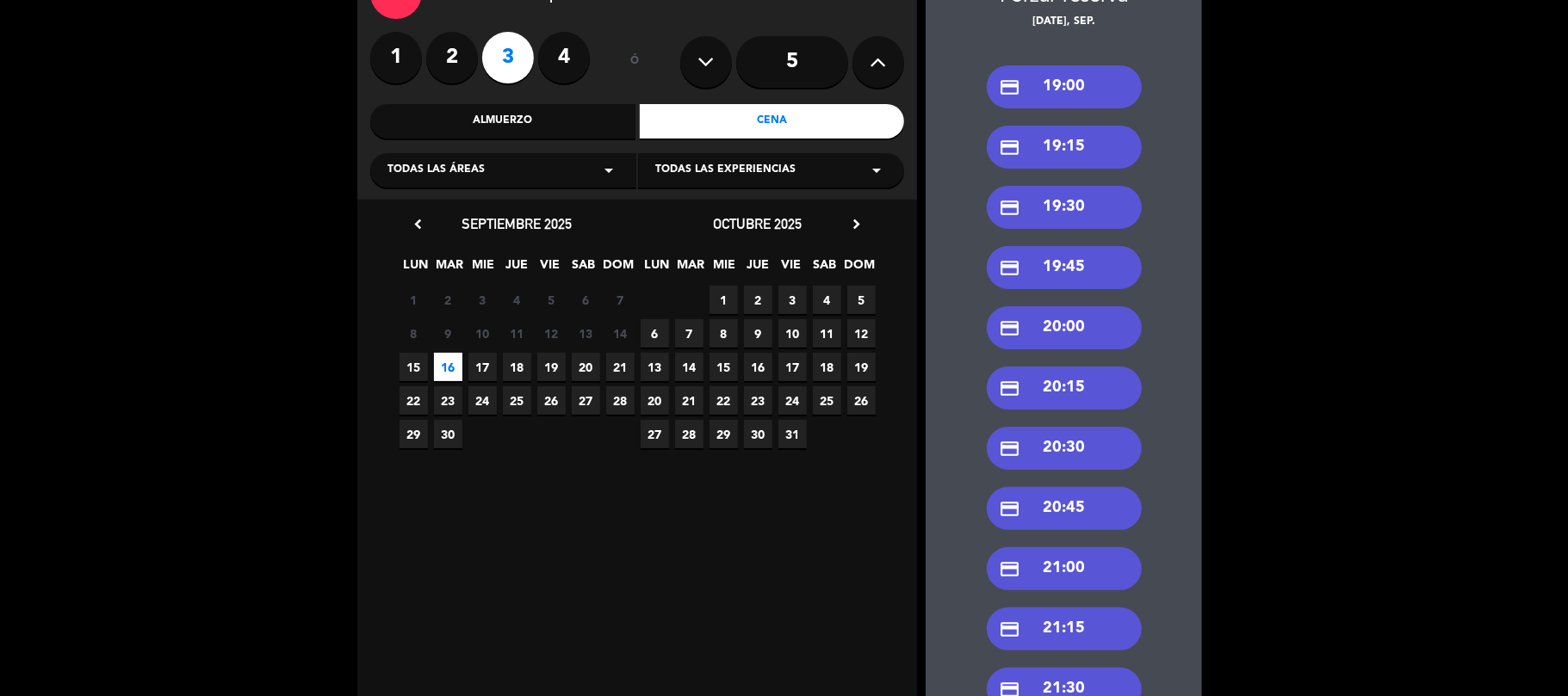
click at [1070, 568] on div "credit_card 21:00" at bounding box center [1063, 569] width 155 height 43
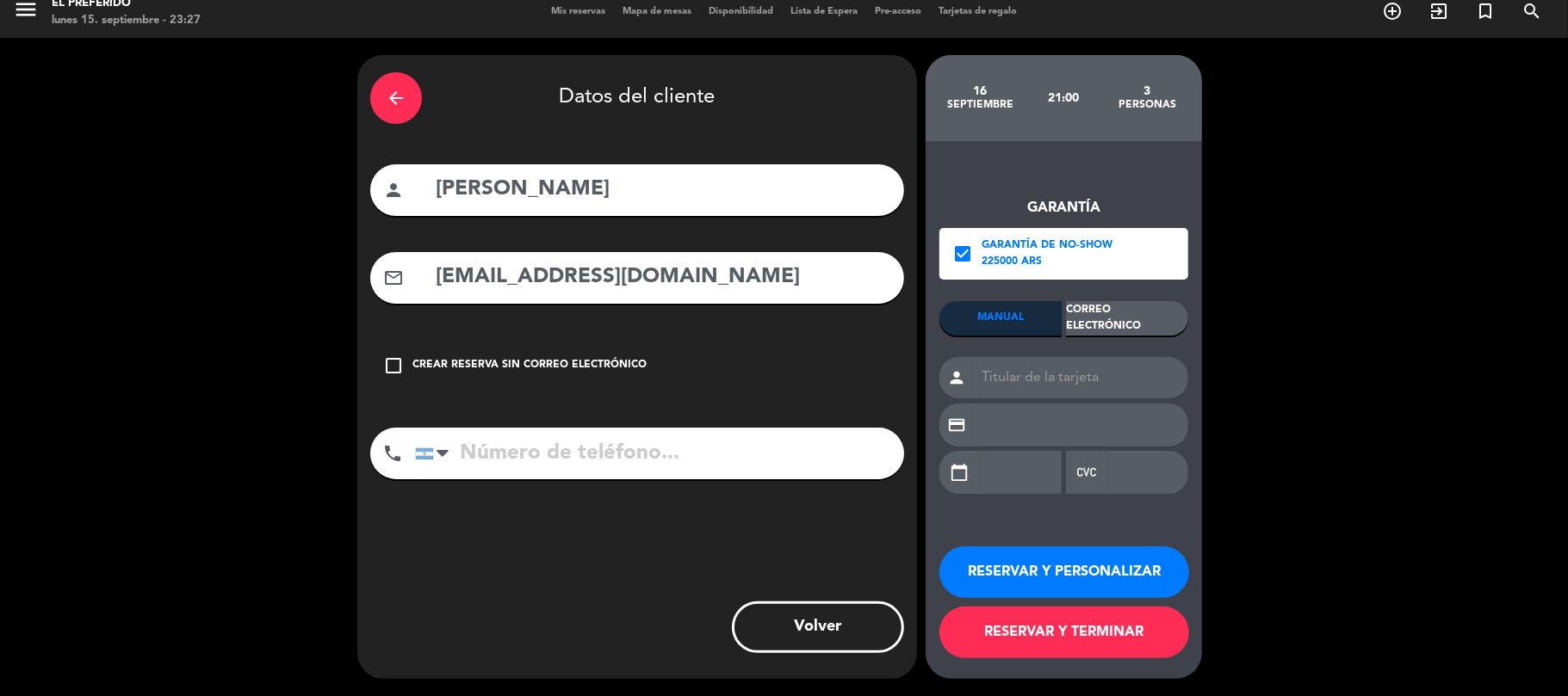
click at [607, 201] on input "[PERSON_NAME]" at bounding box center [662, 190] width 457 height 36
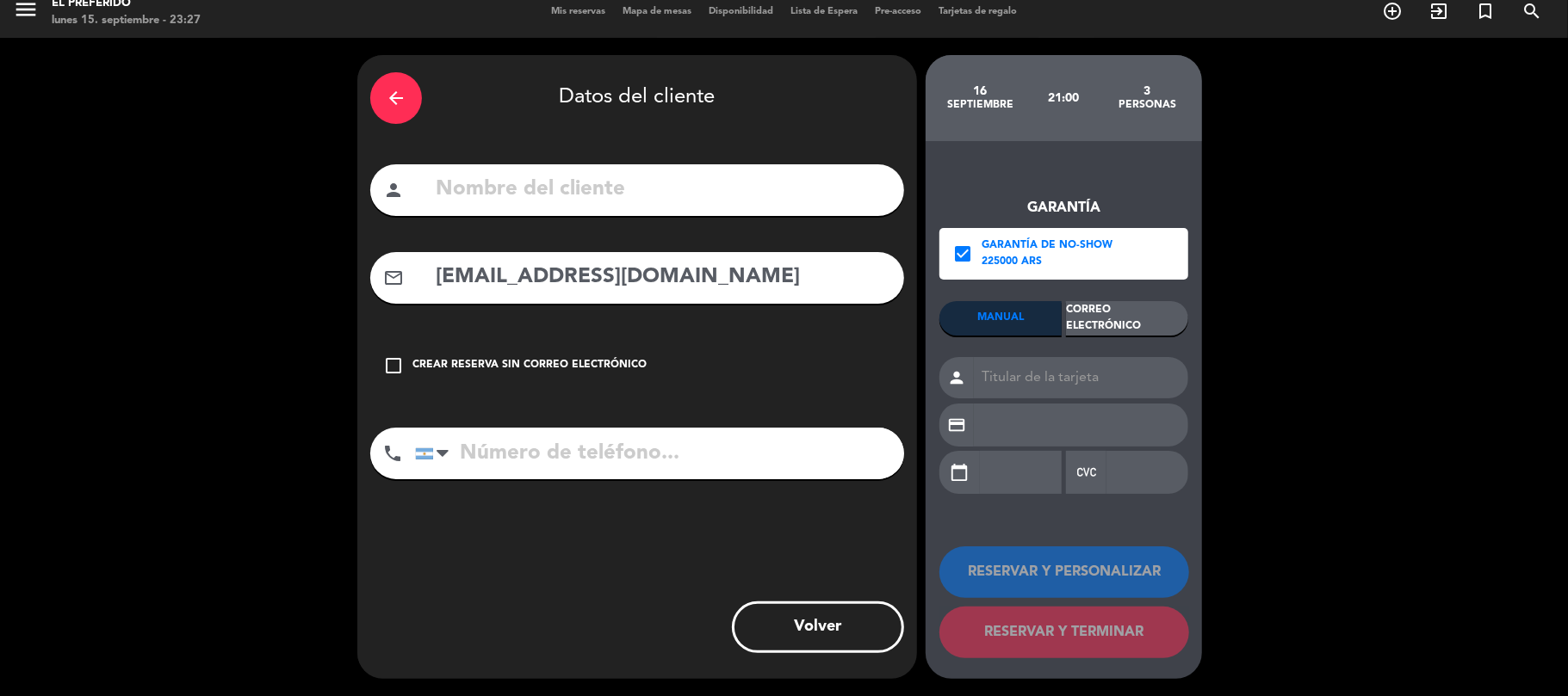
click at [665, 276] on input "[EMAIL_ADDRESS][DOMAIN_NAME]" at bounding box center [662, 277] width 457 height 36
drag, startPoint x: 953, startPoint y: 231, endPoint x: 969, endPoint y: 246, distance: 21.9
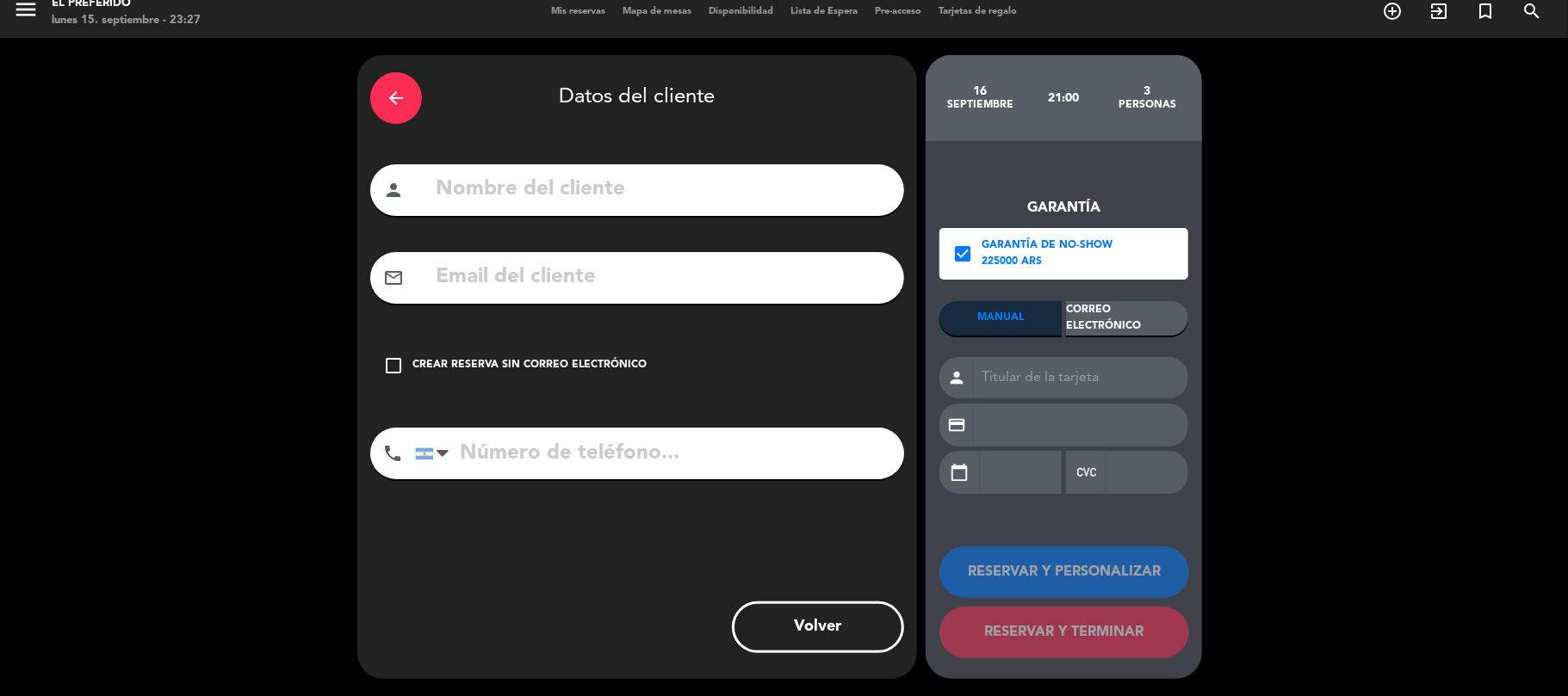
click at [968, 243] on div "check_box Garantía de no-show 225000 ARS" at bounding box center [1064, 254] width 249 height 51
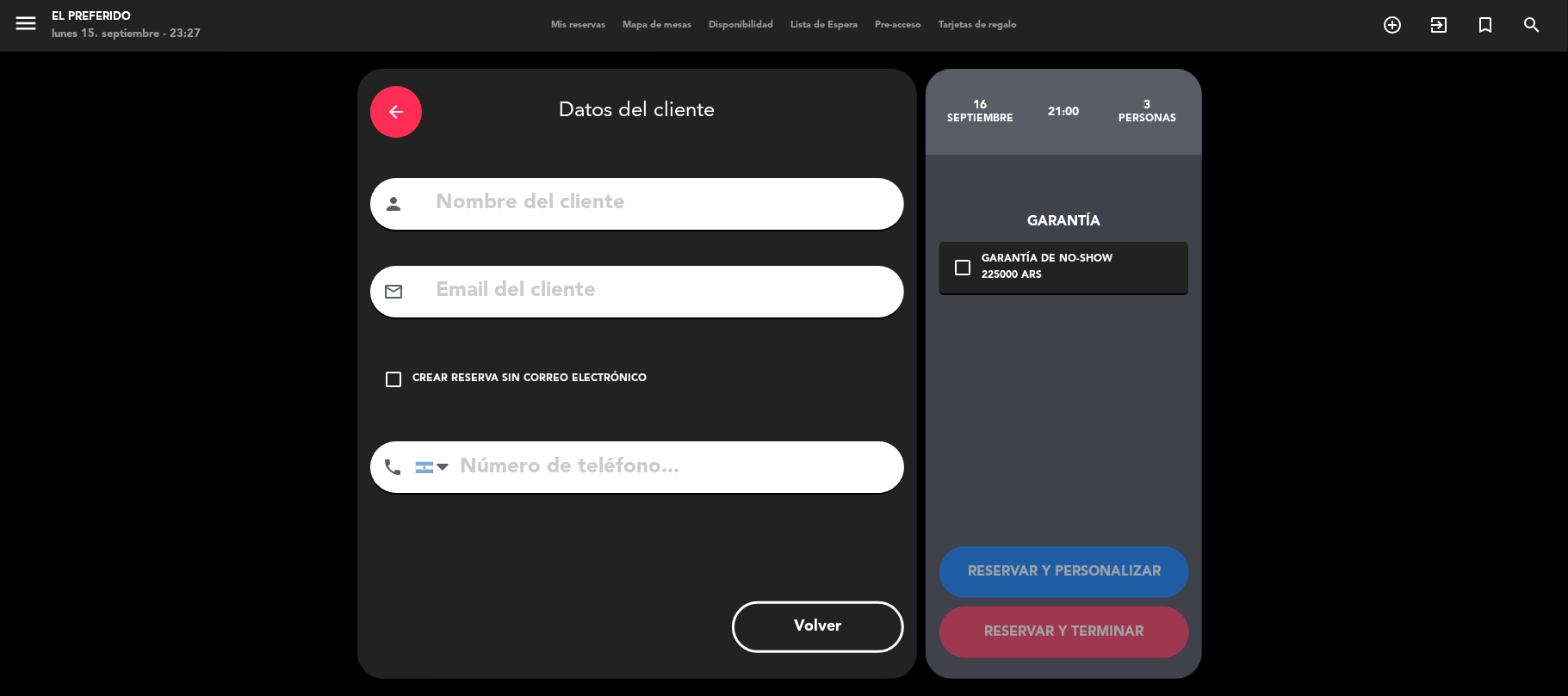
scroll to position [0, 0]
click at [522, 187] on input "text" at bounding box center [662, 203] width 457 height 36
type input "[PERSON_NAME]"
click at [420, 372] on div "Crear reserva sin correo electrónico" at bounding box center [529, 379] width 234 height 17
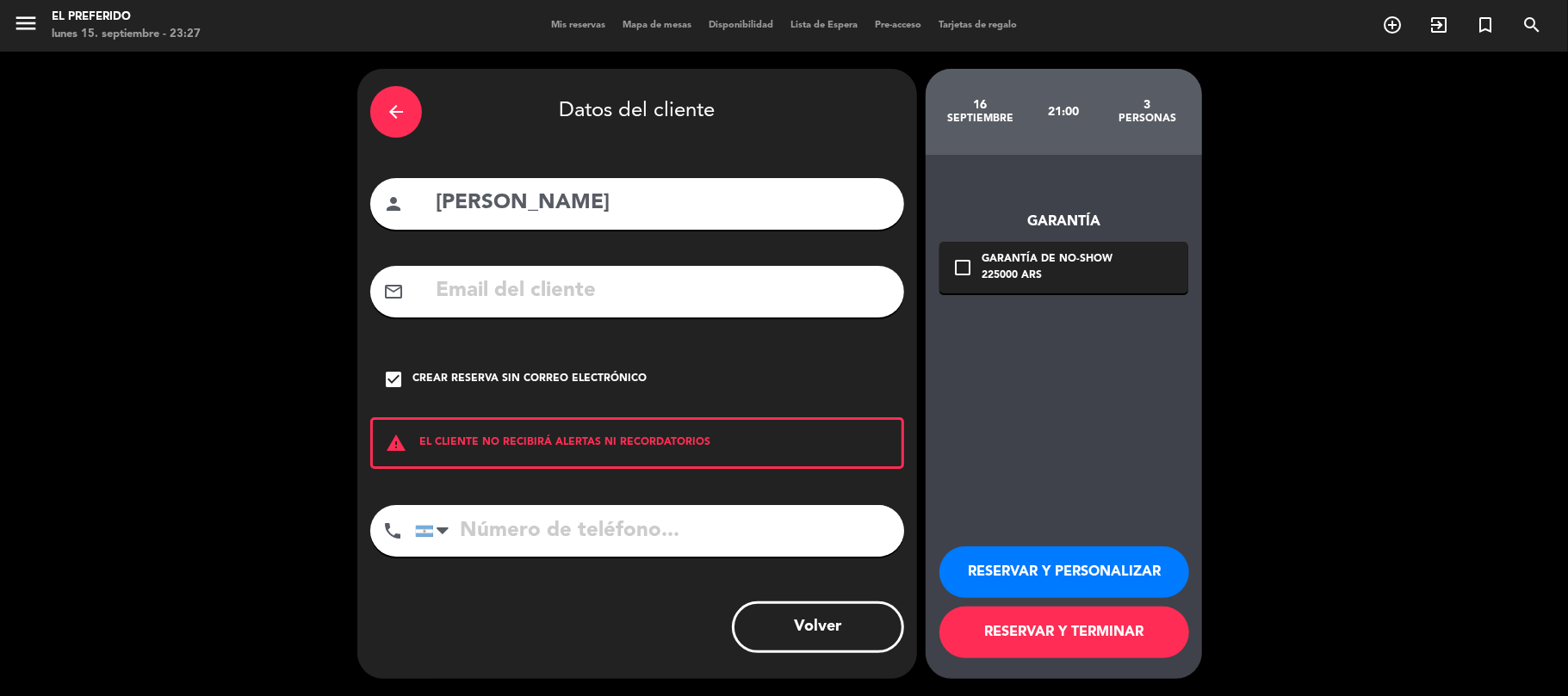
click at [1104, 569] on button "RESERVAR Y PERSONALIZAR" at bounding box center [1064, 572] width 250 height 51
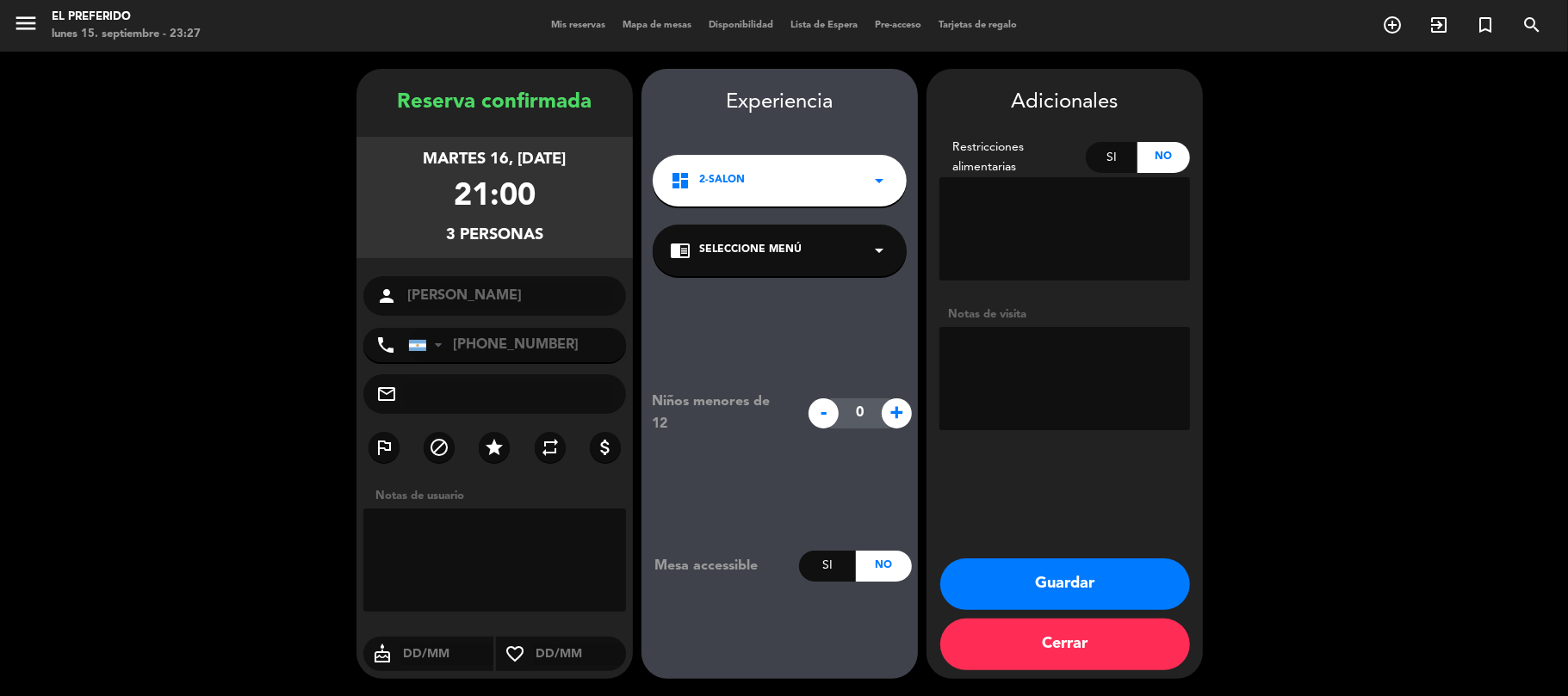
click at [1007, 403] on textarea at bounding box center [1065, 378] width 251 height 103
type textarea "/"
type textarea "([PERSON_NAME]) Prefe"
drag, startPoint x: 384, startPoint y: 104, endPoint x: 569, endPoint y: 234, distance: 226.1
click at [573, 236] on div "Reserva confirmada martes 16, [DATE] 21:00 3 personas person [GEOGRAPHIC_DATA] …" at bounding box center [495, 391] width 277 height 610
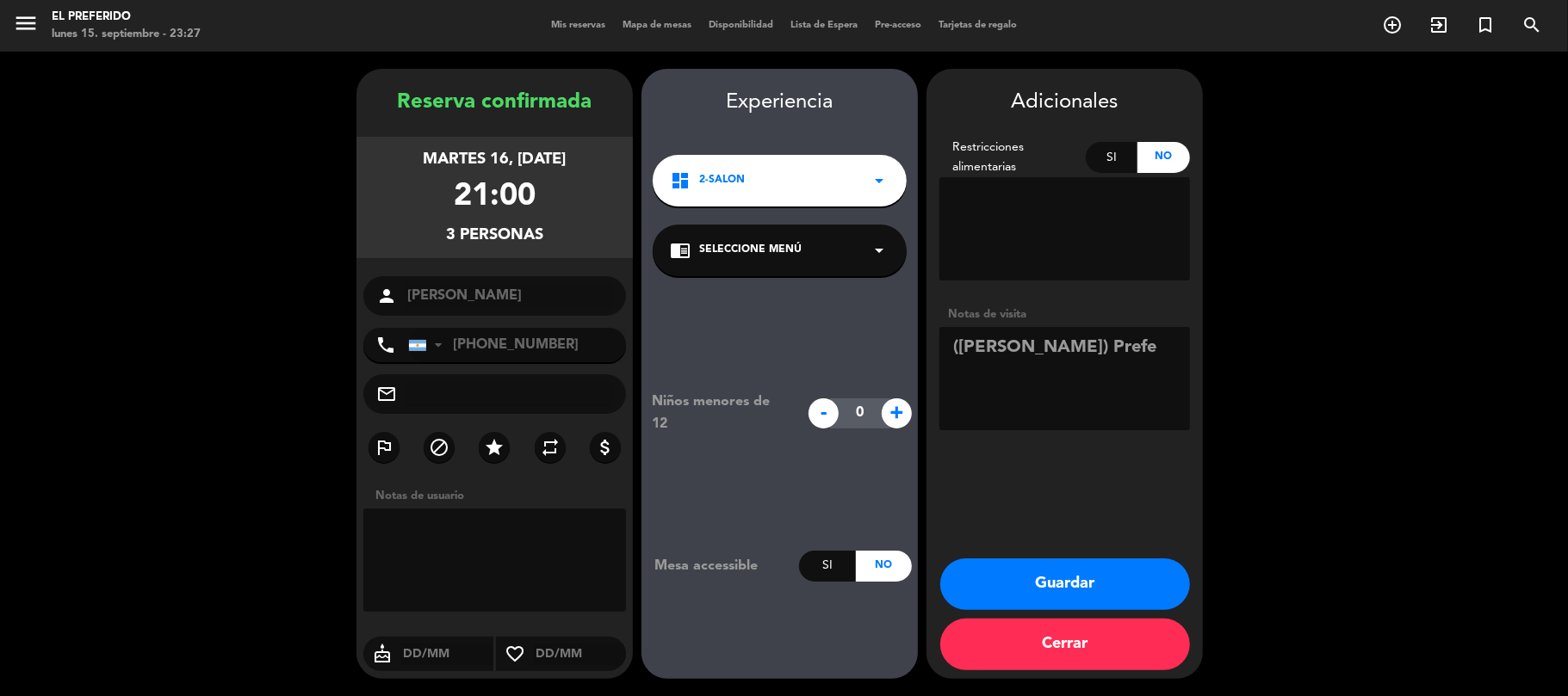
copy div "Reserva confirmada martes 16, [DATE] 21:00 3 personas"
drag, startPoint x: 1043, startPoint y: 594, endPoint x: 957, endPoint y: 390, distance: 221.4
click at [1043, 593] on button "Guardar" at bounding box center [1065, 584] width 250 height 51
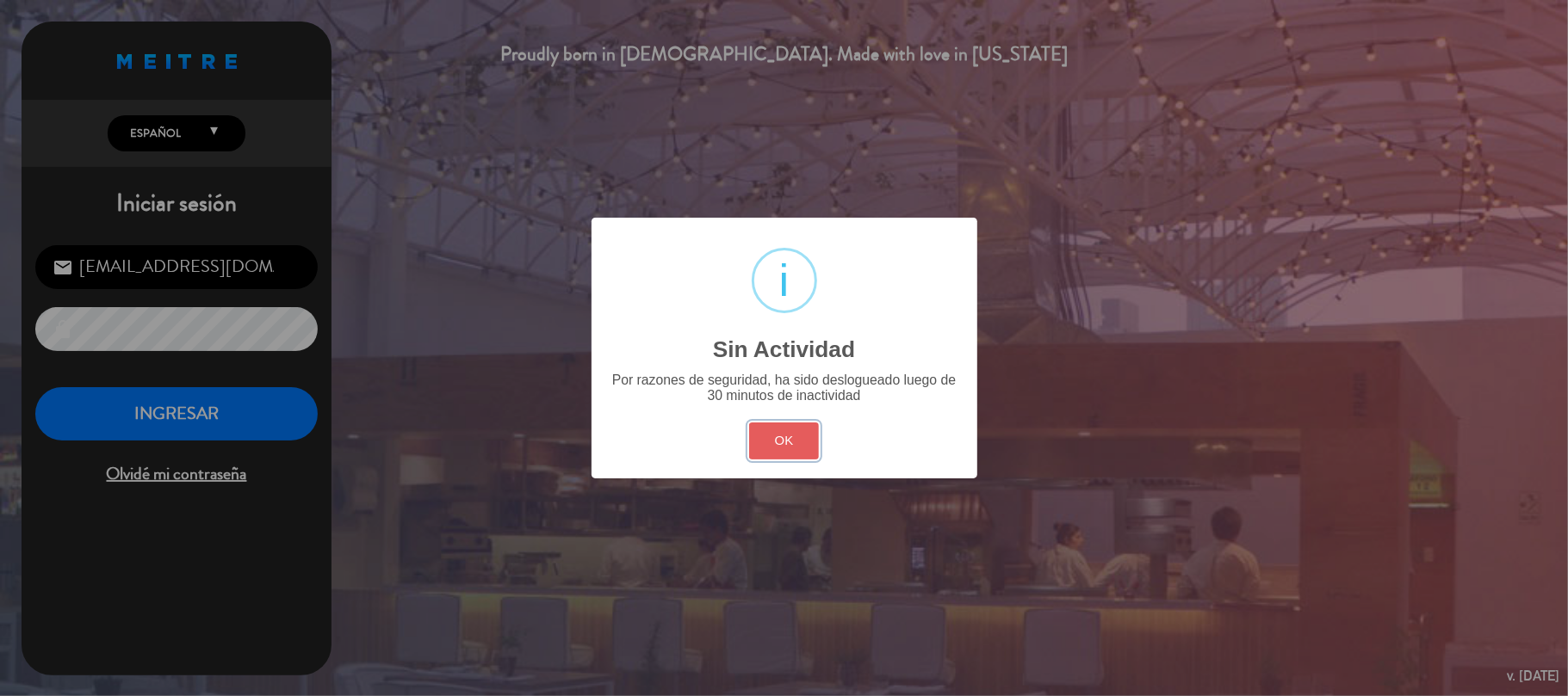
click at [758, 438] on button "OK" at bounding box center [784, 441] width 70 height 37
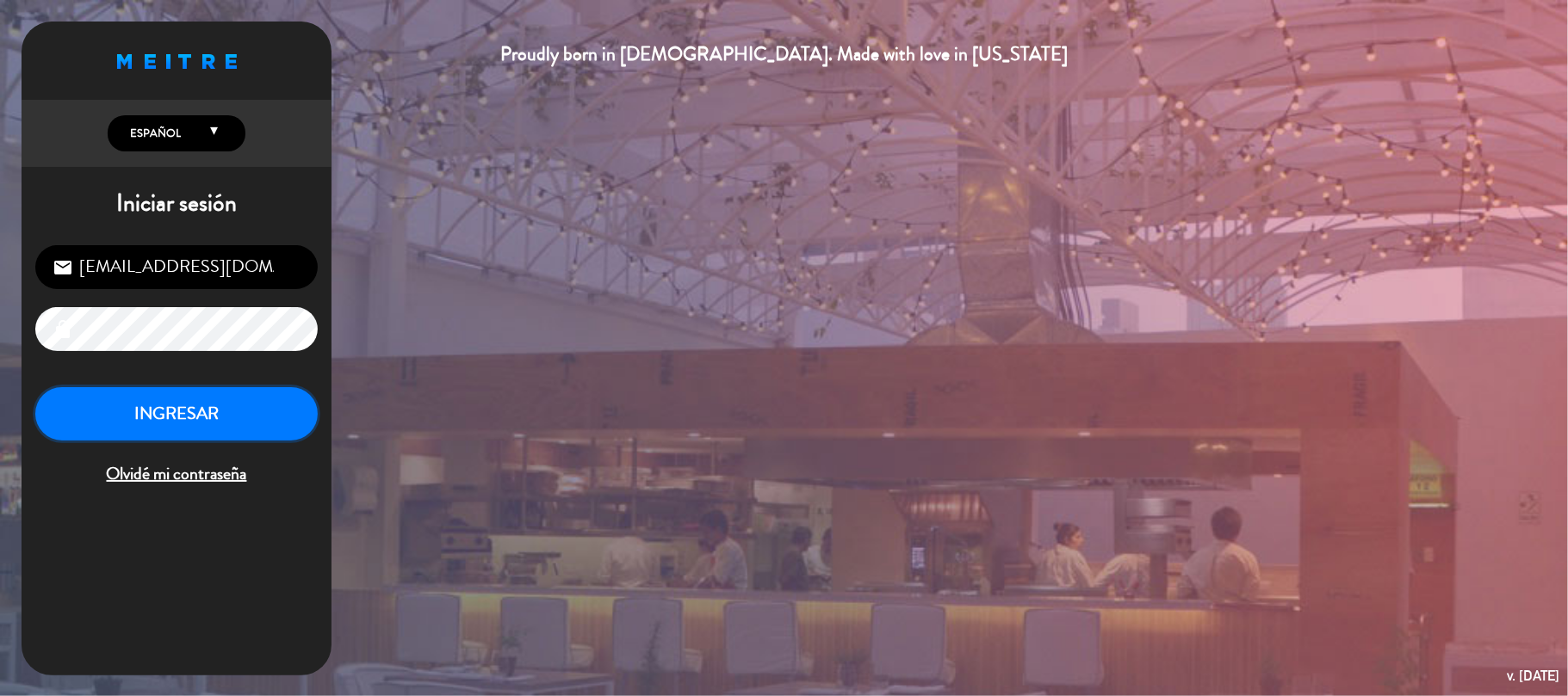
click at [232, 404] on button "INGRESAR" at bounding box center [177, 414] width 282 height 54
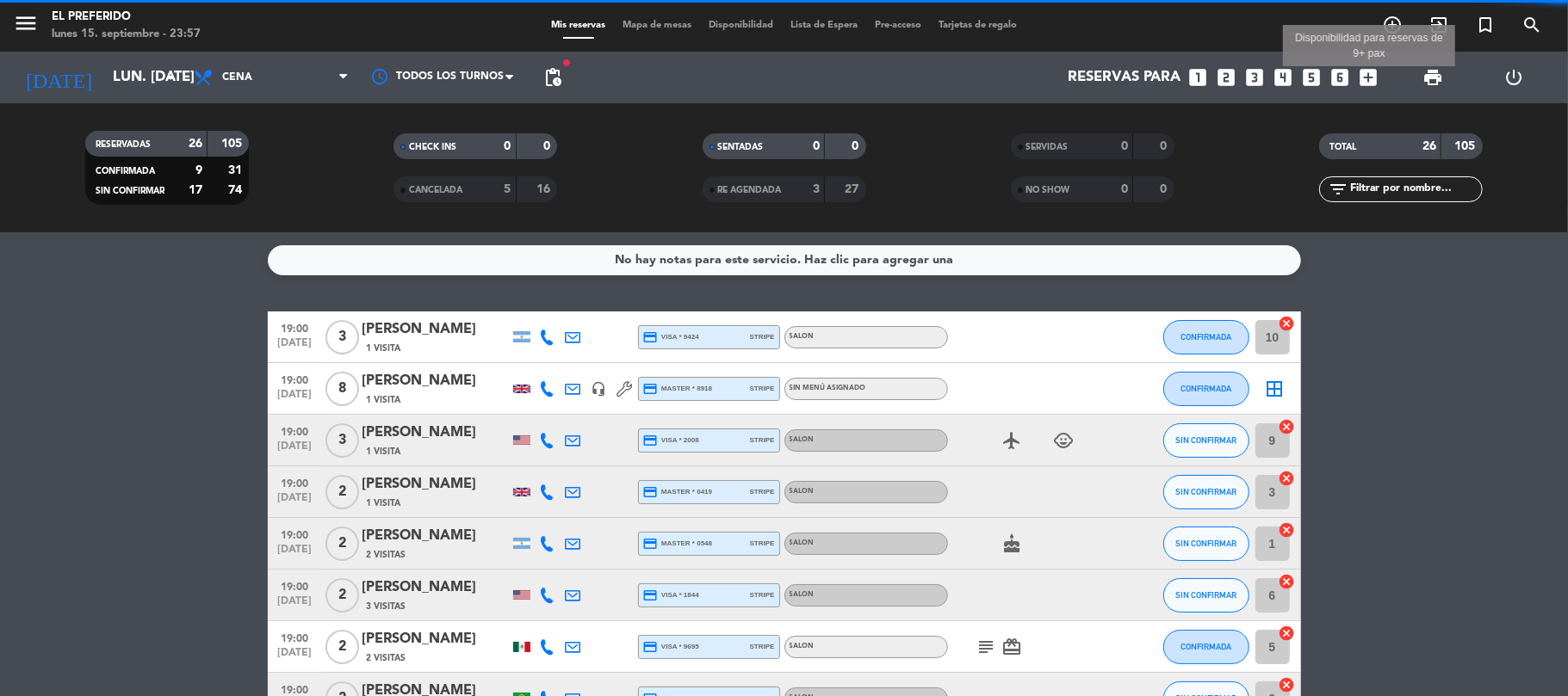
click at [1362, 76] on icon "add_box" at bounding box center [1368, 77] width 22 height 22
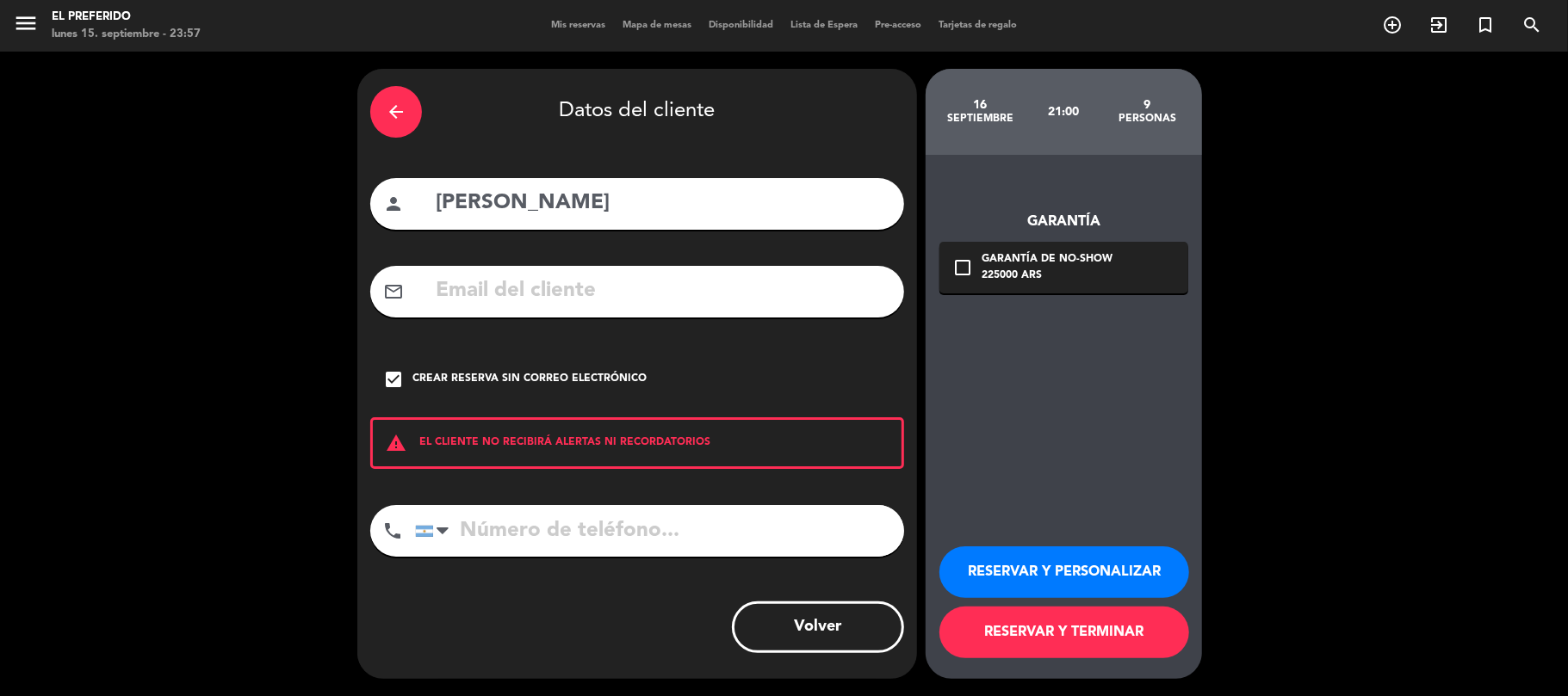
click at [420, 114] on div "arrow_back" at bounding box center [396, 112] width 51 height 51
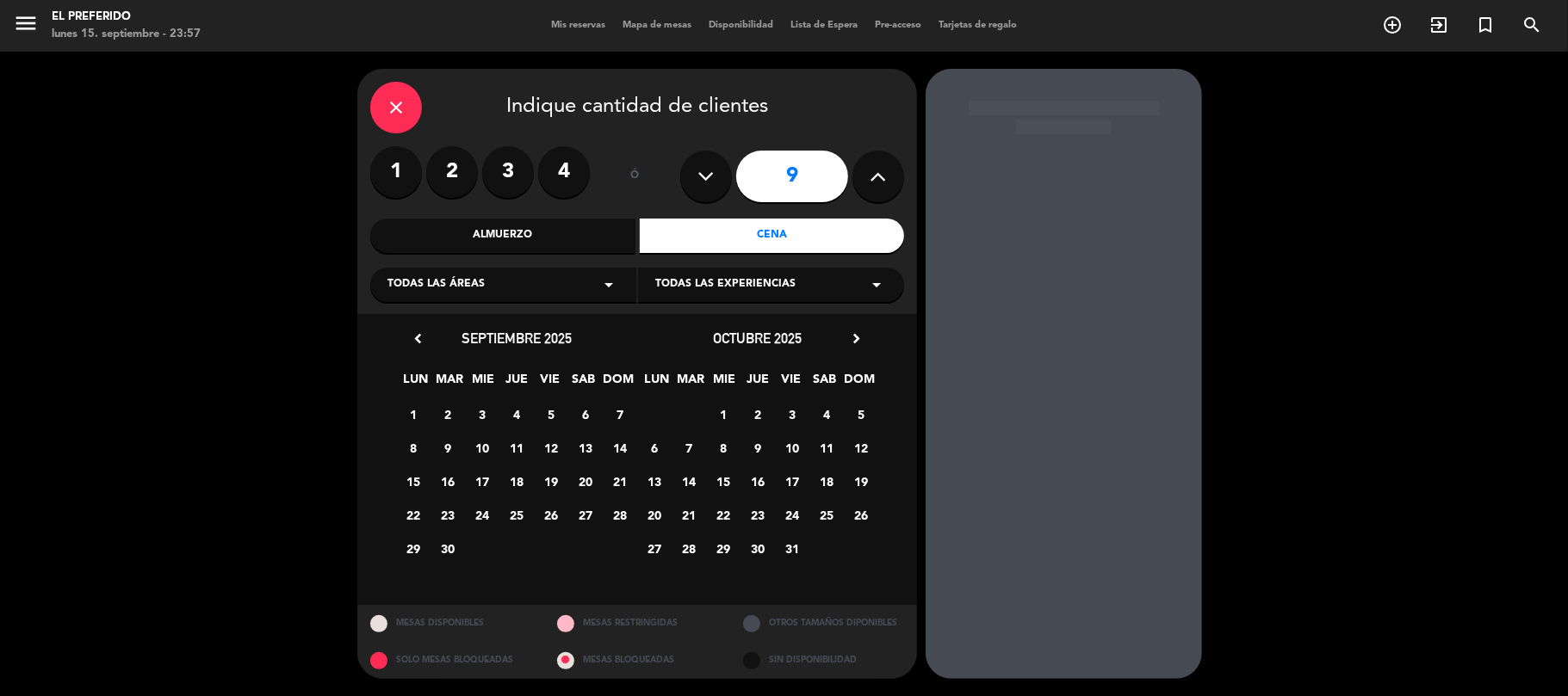
click at [707, 177] on icon at bounding box center [706, 177] width 16 height 26
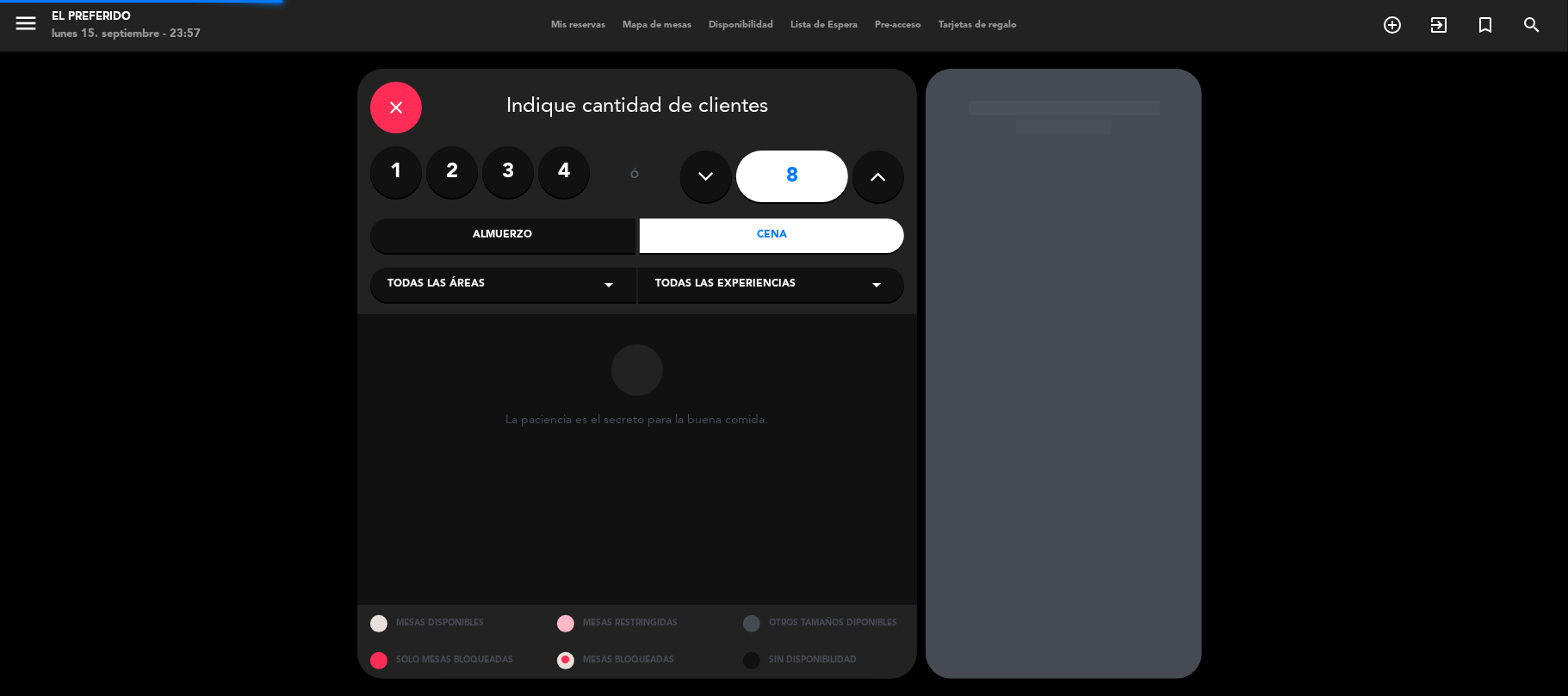
click at [707, 177] on icon at bounding box center [706, 177] width 16 height 26
type input "6"
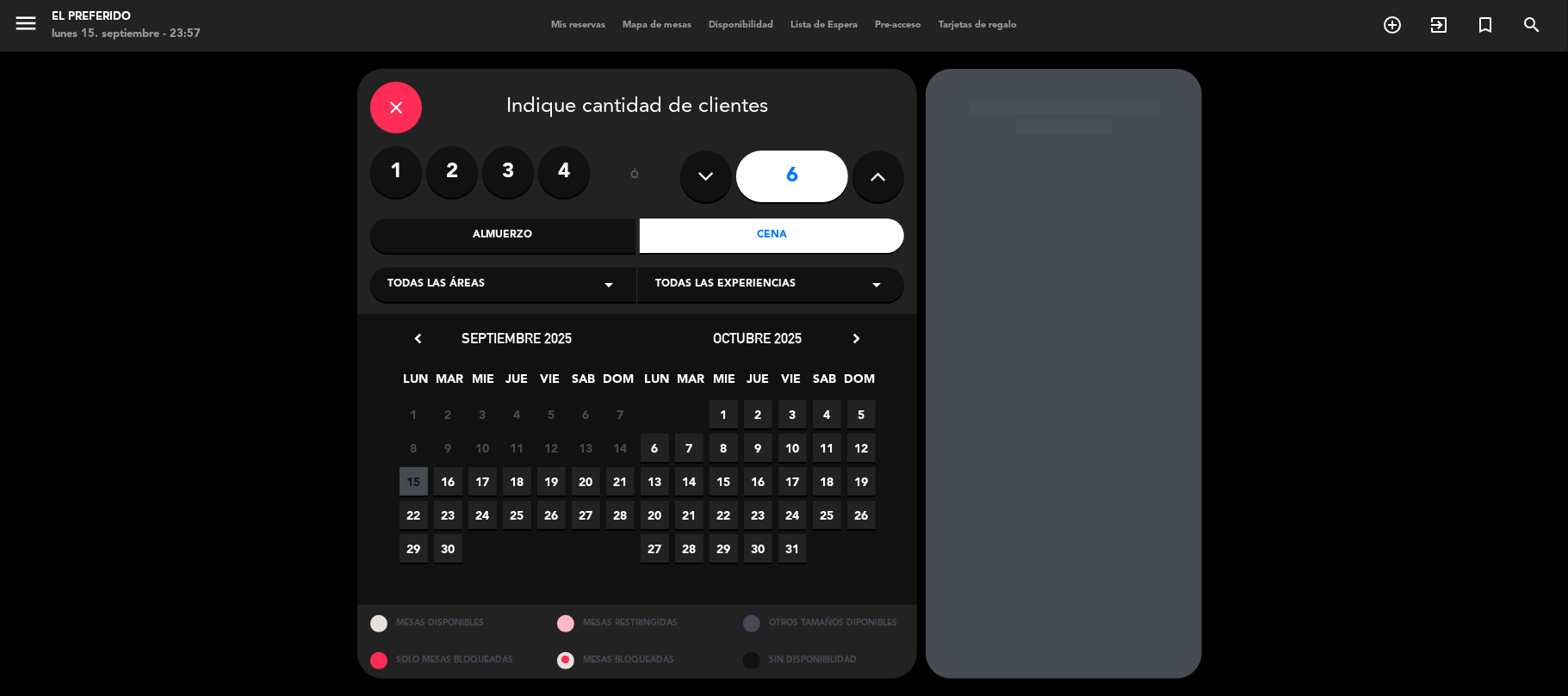
click at [449, 481] on span "16" at bounding box center [448, 481] width 28 height 28
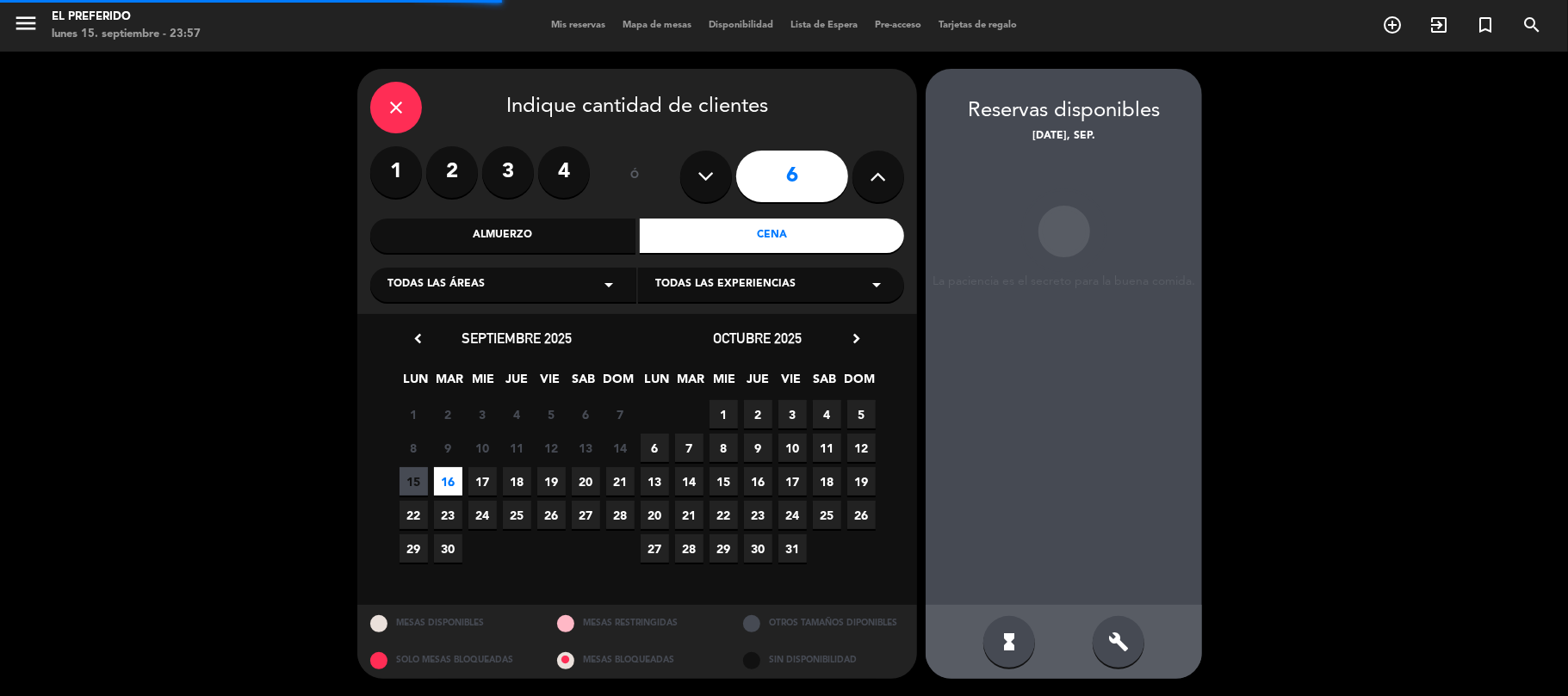
click at [1106, 624] on div "build" at bounding box center [1118, 642] width 51 height 51
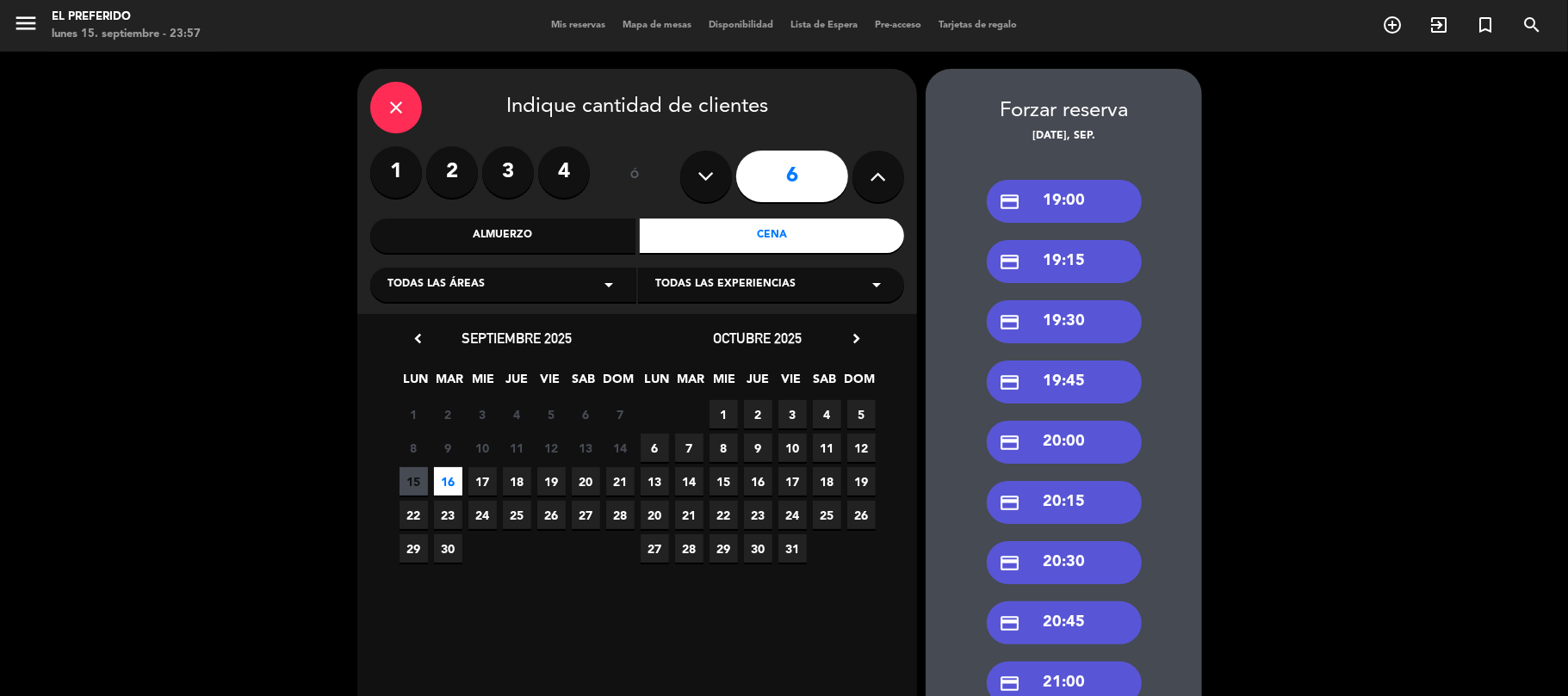
scroll to position [114, 0]
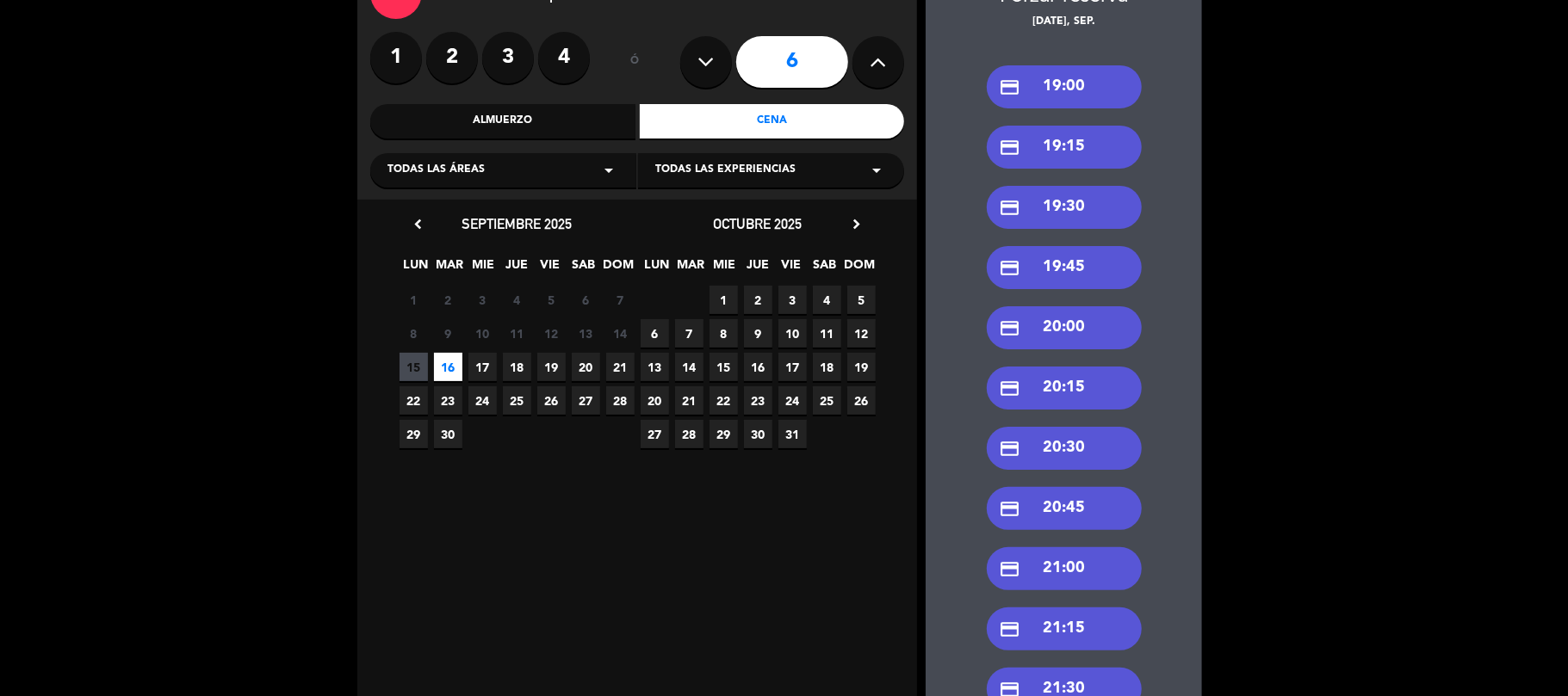
click at [1082, 555] on div "credit_card 21:00" at bounding box center [1063, 569] width 155 height 43
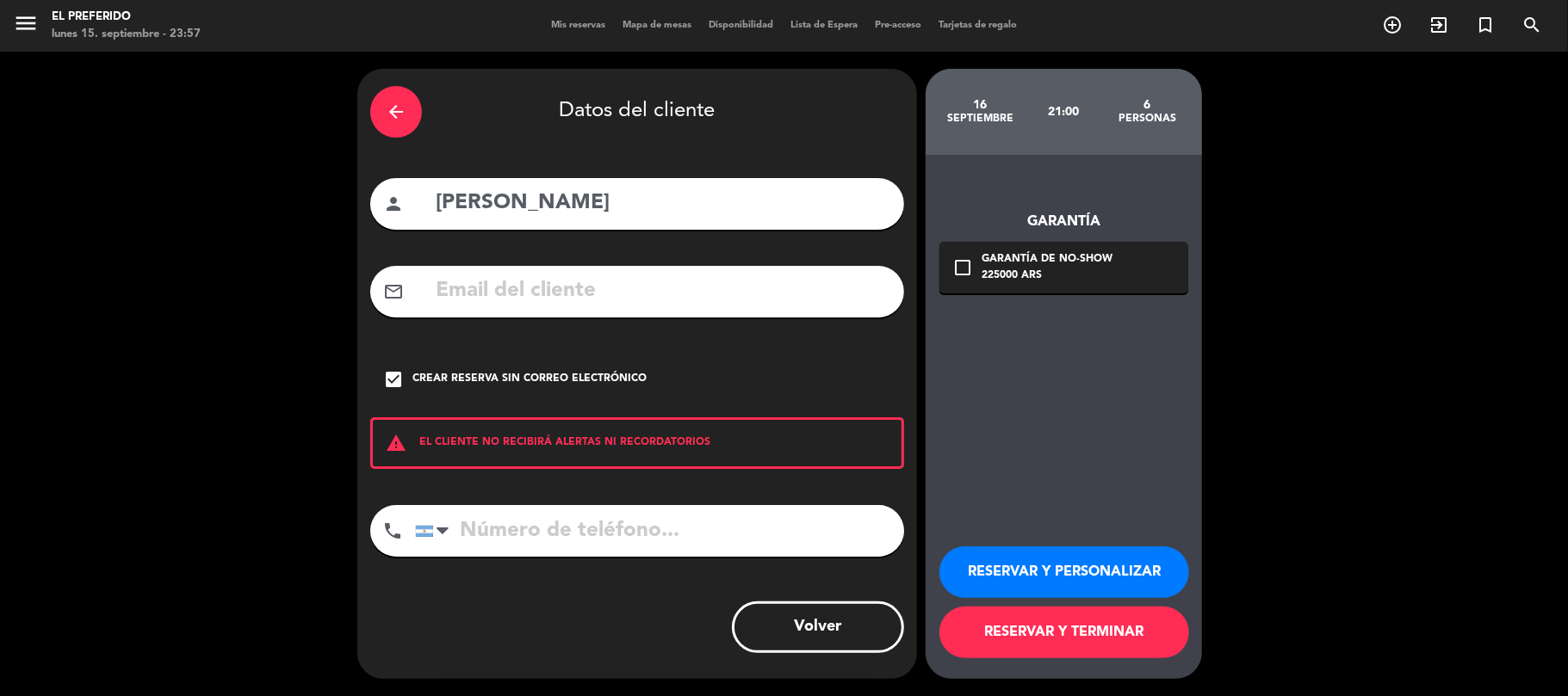
scroll to position [0, 0]
click at [530, 221] on div "person [PERSON_NAME]" at bounding box center [637, 204] width 534 height 51
click at [527, 208] on input "[PERSON_NAME]" at bounding box center [662, 203] width 457 height 36
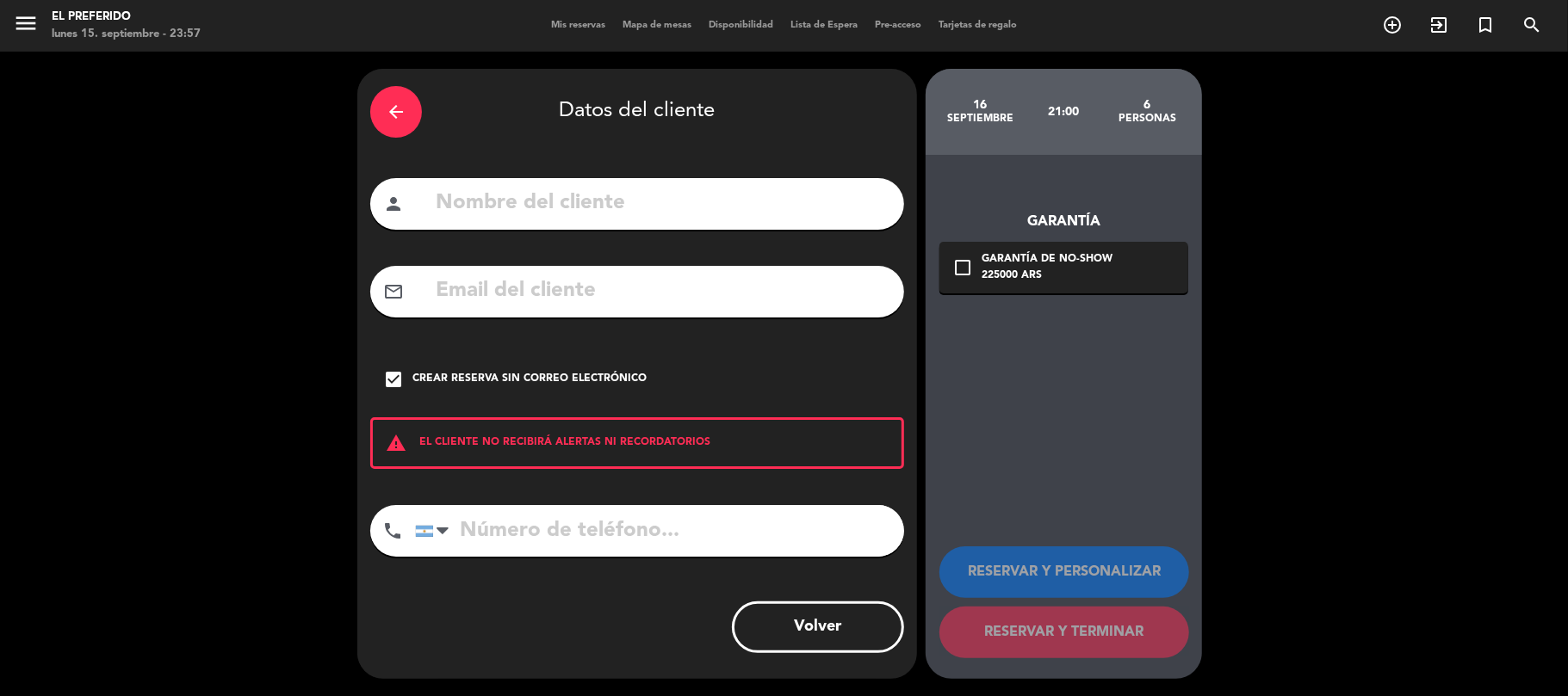
click at [408, 369] on div "check_box Crear reserva sin correo electrónico" at bounding box center [637, 379] width 534 height 51
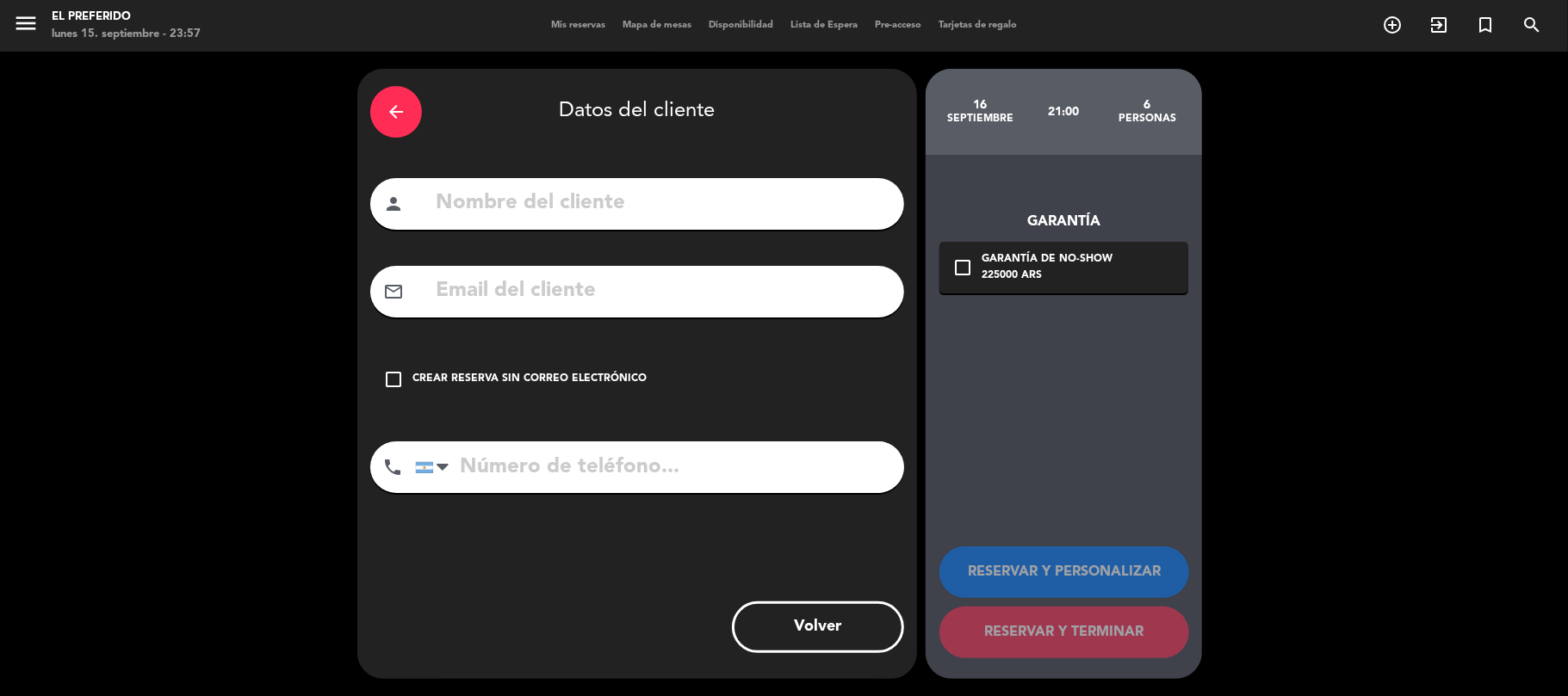
click at [528, 201] on input "text" at bounding box center [662, 203] width 457 height 36
type input "Maxi Boto [PERSON_NAME]"
click at [579, 283] on input "text" at bounding box center [662, 291] width 457 height 36
click at [396, 369] on icon "check_box_outline_blank" at bounding box center [393, 379] width 21 height 21
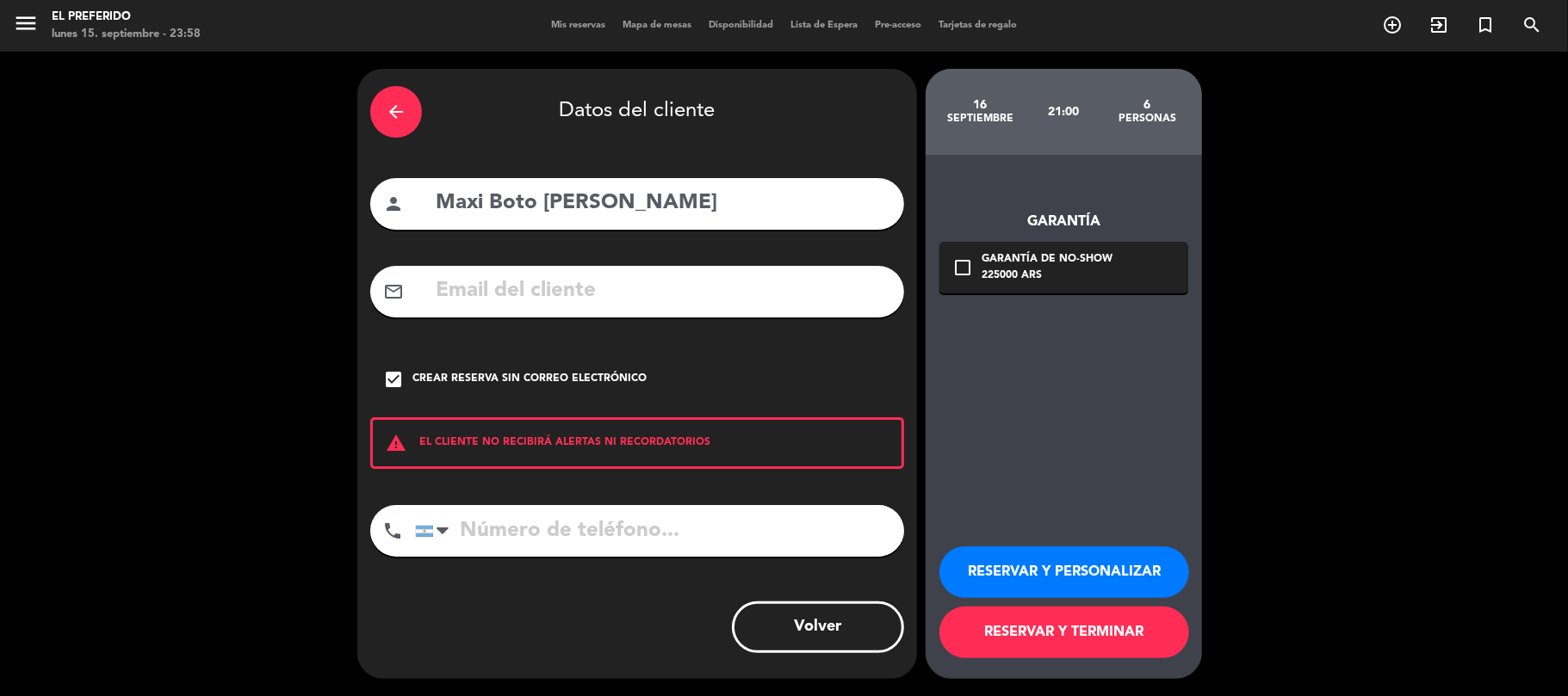
click at [1041, 560] on button "RESERVAR Y PERSONALIZAR" at bounding box center [1064, 572] width 250 height 51
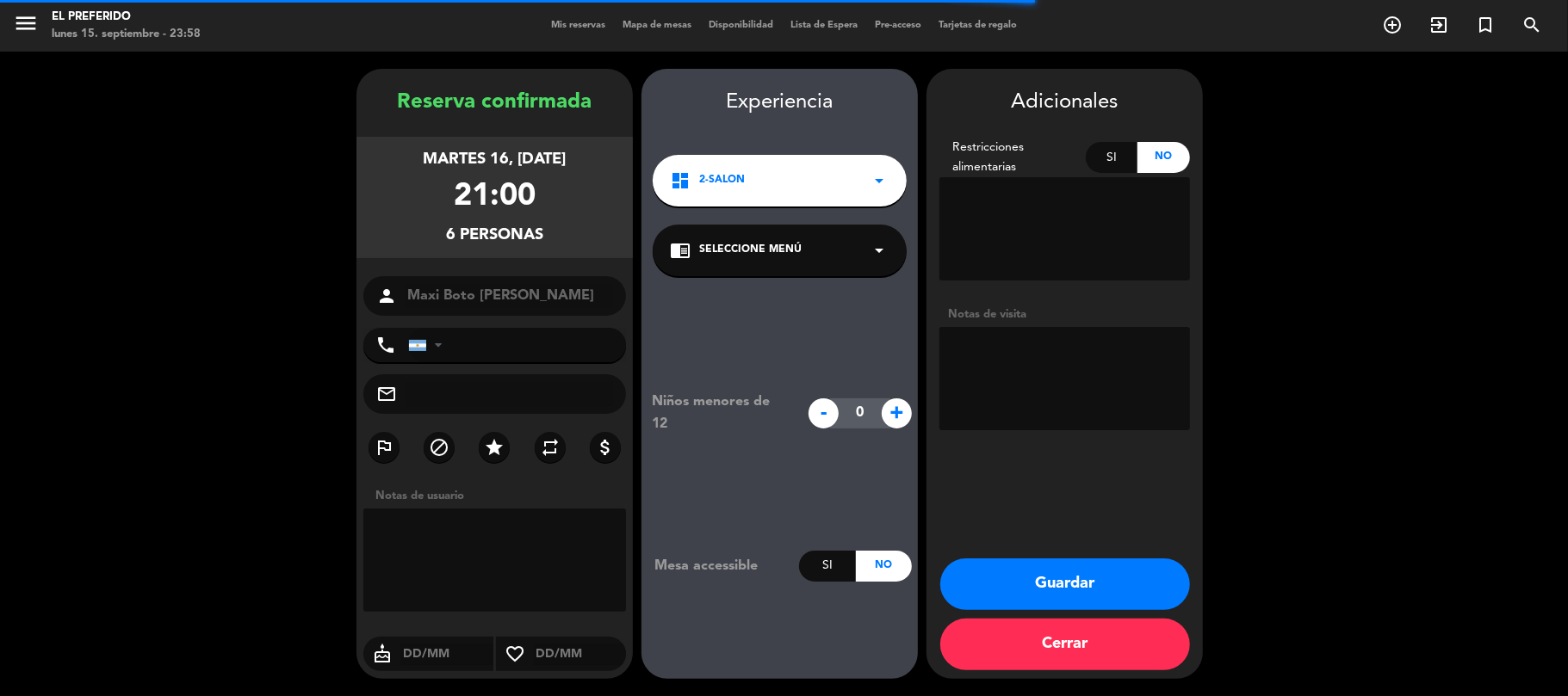
type input "[PHONE_NUMBER]"
click at [1019, 370] on textarea at bounding box center [1065, 378] width 251 height 103
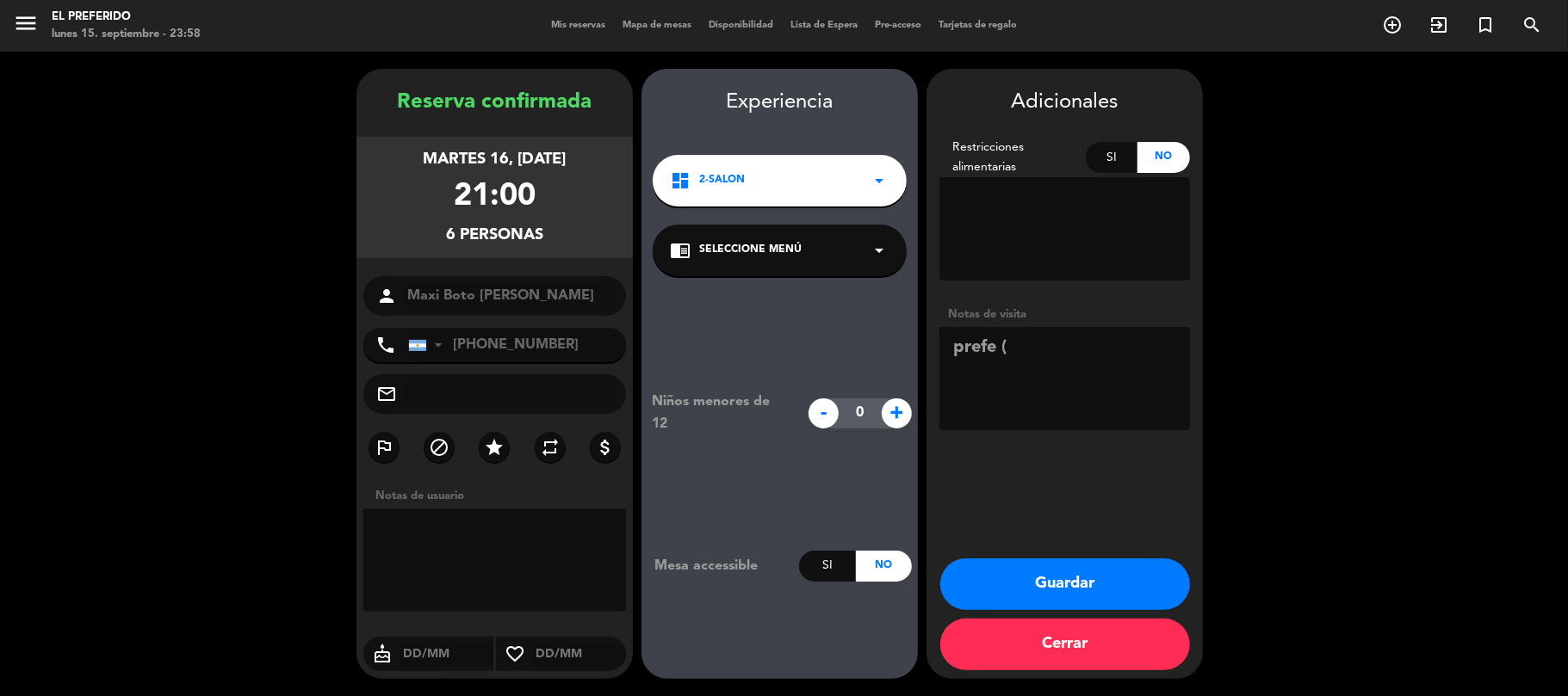
type textarea "prefe ("
click at [1052, 337] on textarea at bounding box center [1065, 378] width 251 height 103
type textarea "prefe ([PERSON_NAME])"
click at [1010, 585] on button "Guardar" at bounding box center [1065, 584] width 250 height 51
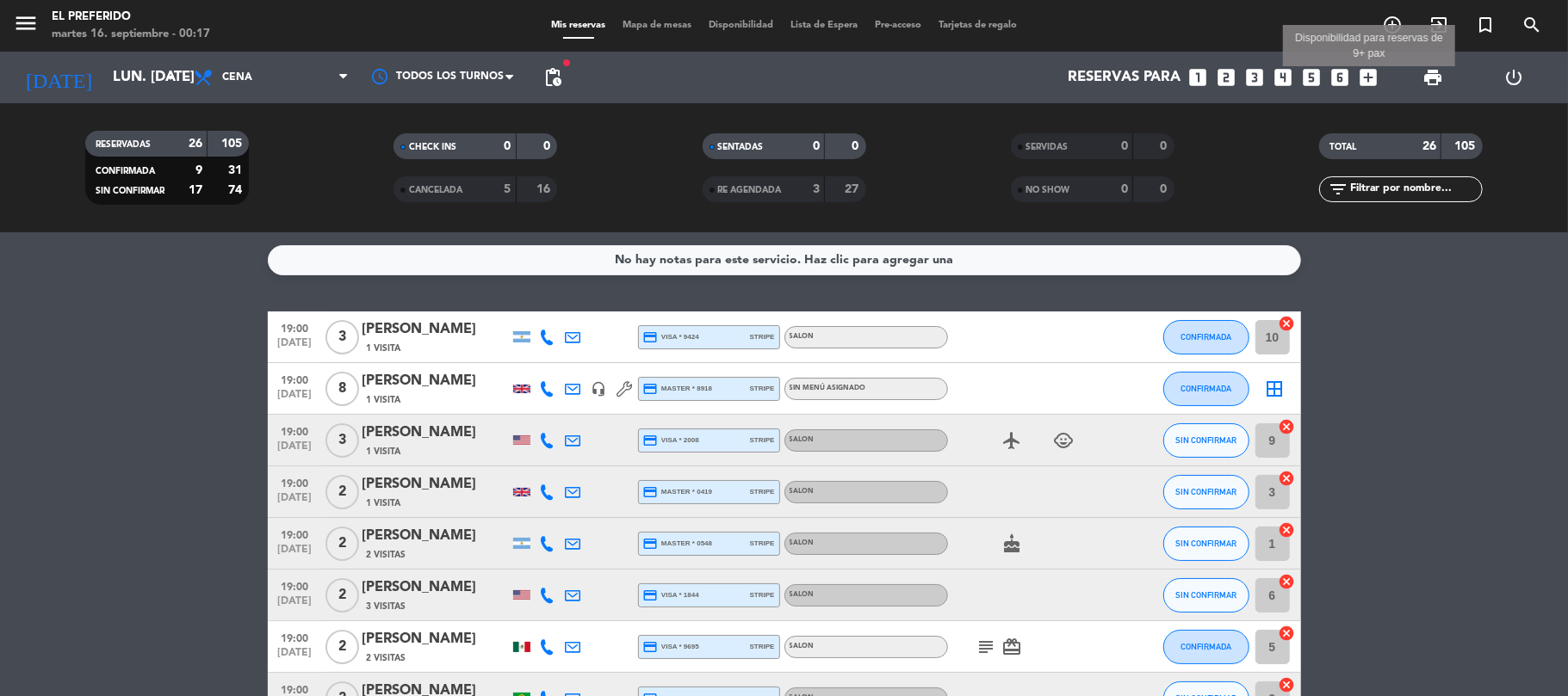
click at [1371, 77] on icon "add_box" at bounding box center [1368, 77] width 22 height 22
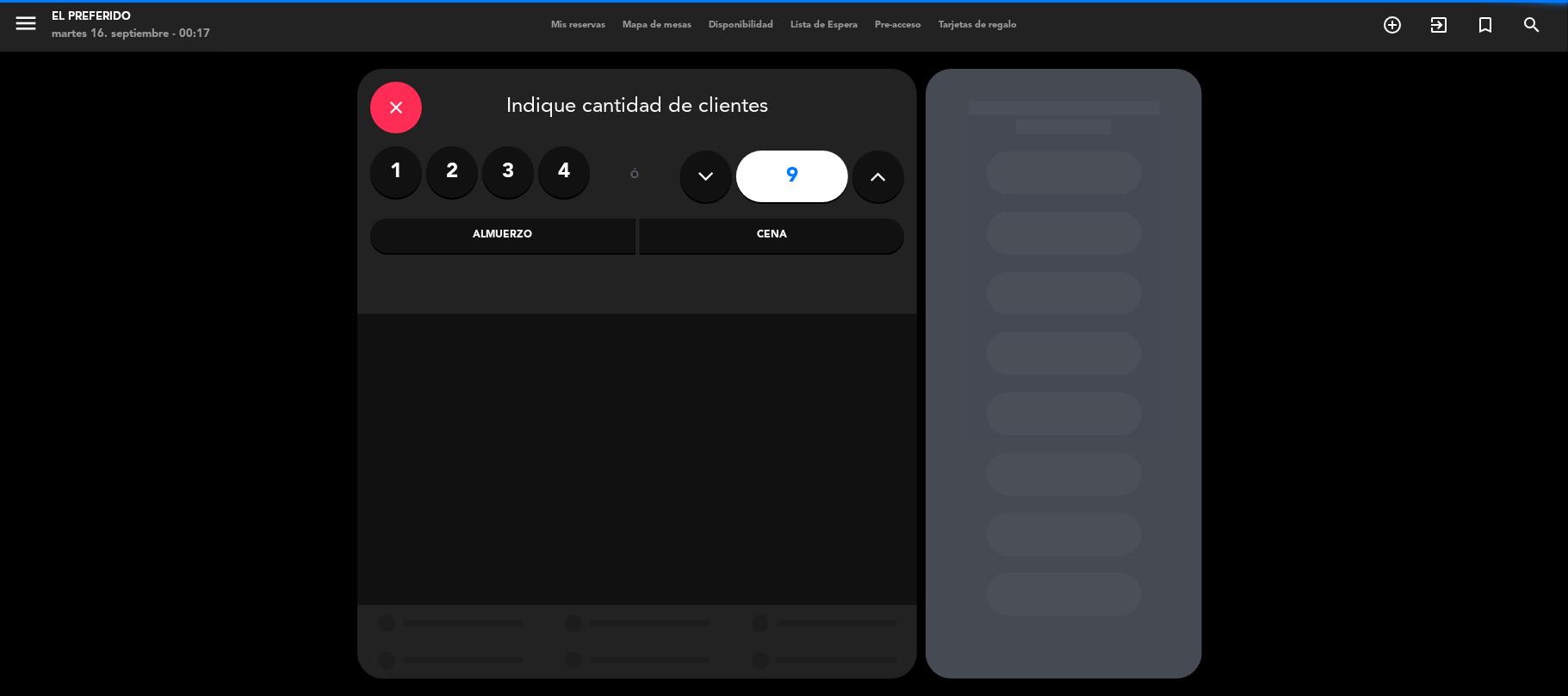
click at [495, 187] on label "3" at bounding box center [507, 172] width 51 height 51
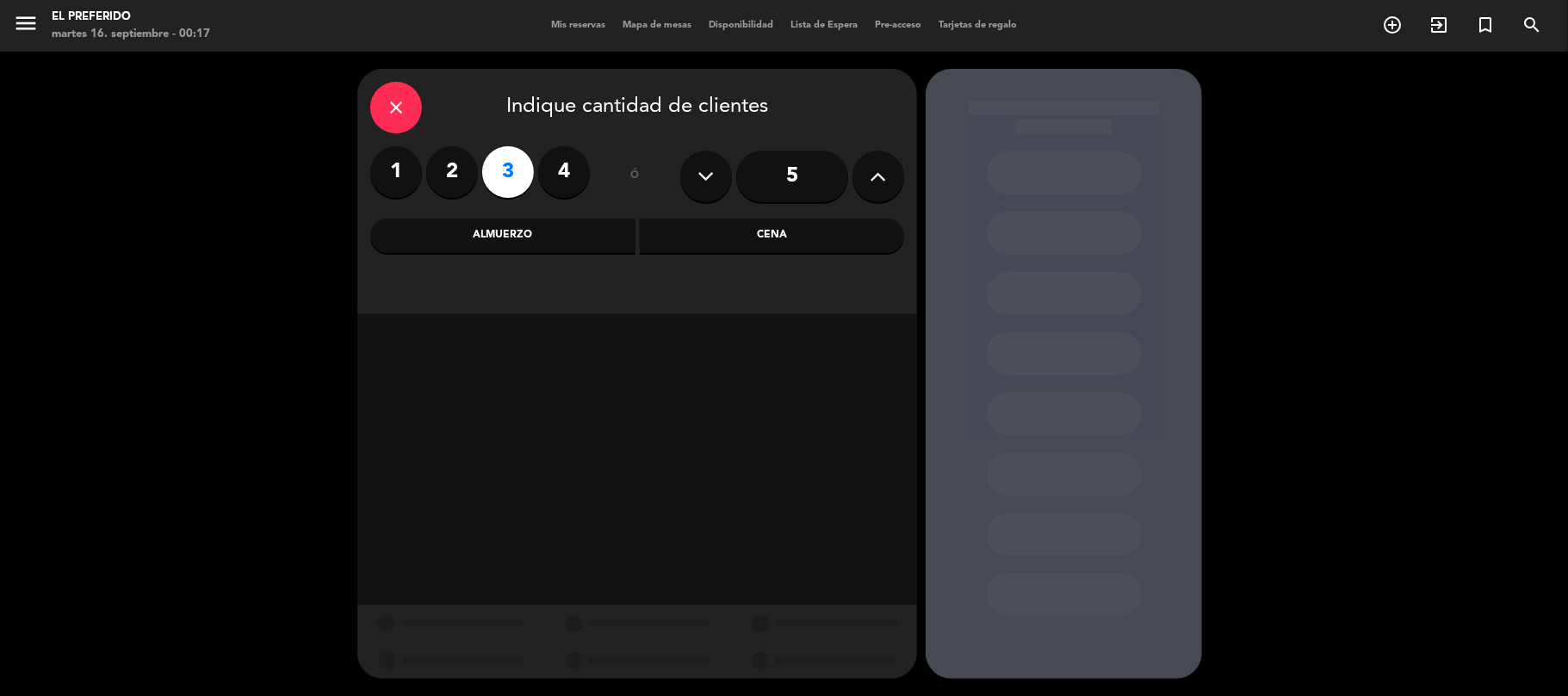
click at [727, 232] on div "Cena" at bounding box center [772, 236] width 266 height 35
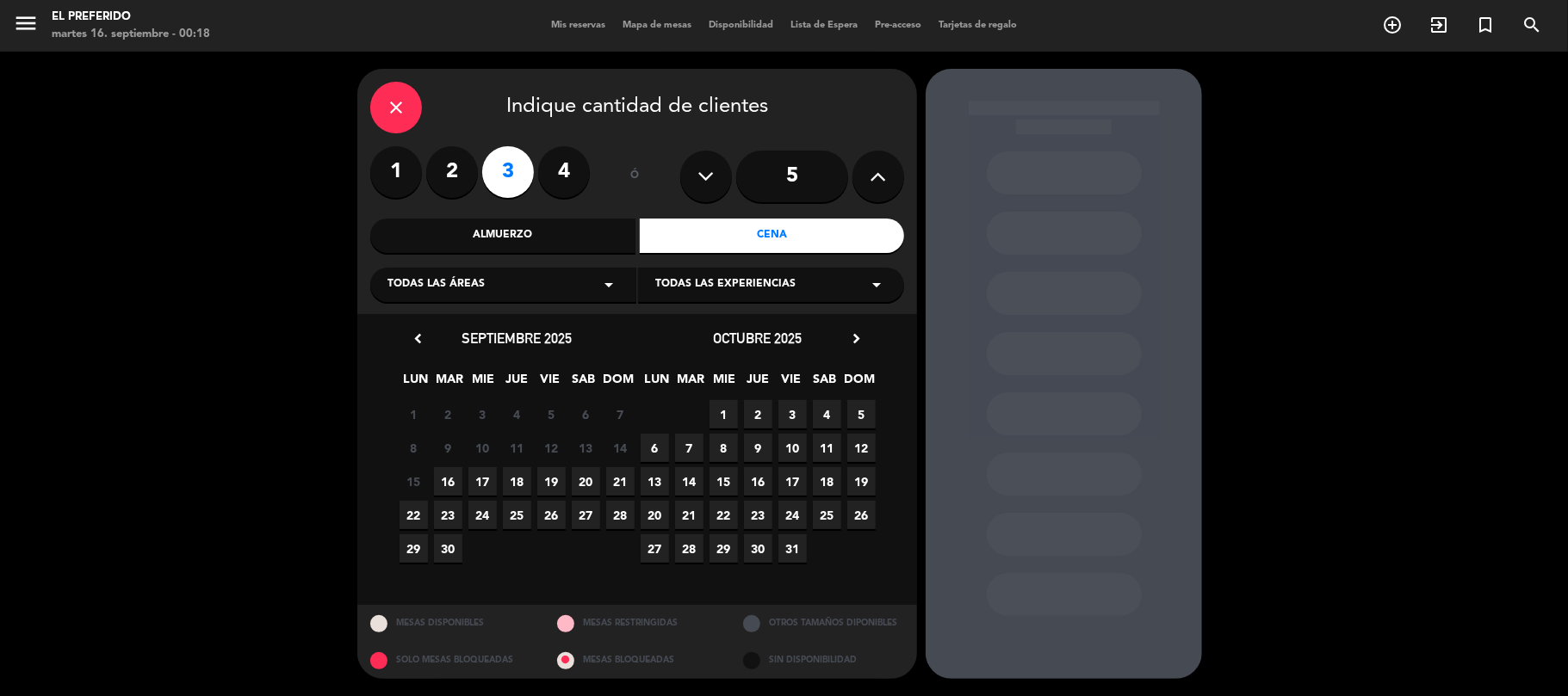
click at [483, 485] on span "17" at bounding box center [482, 481] width 28 height 28
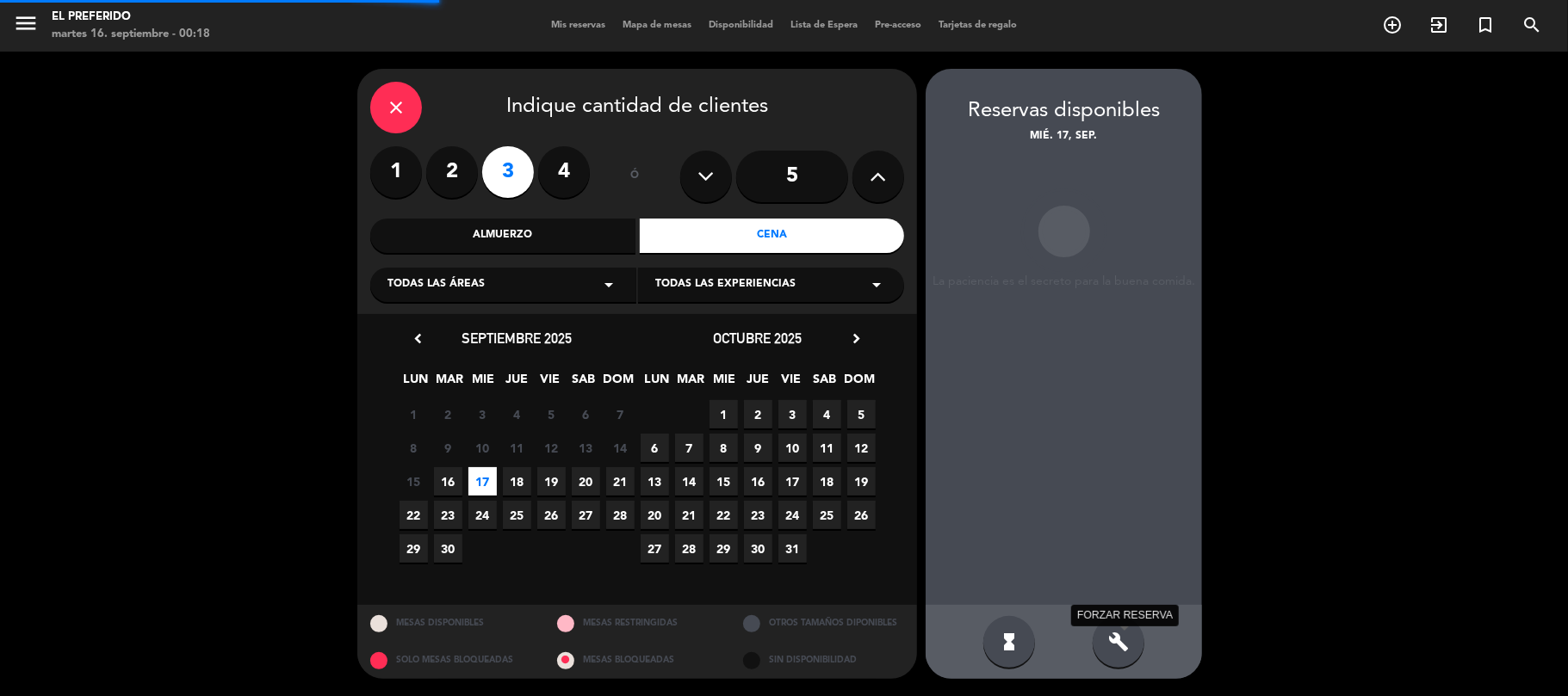
click at [1120, 641] on icon "build" at bounding box center [1118, 642] width 21 height 21
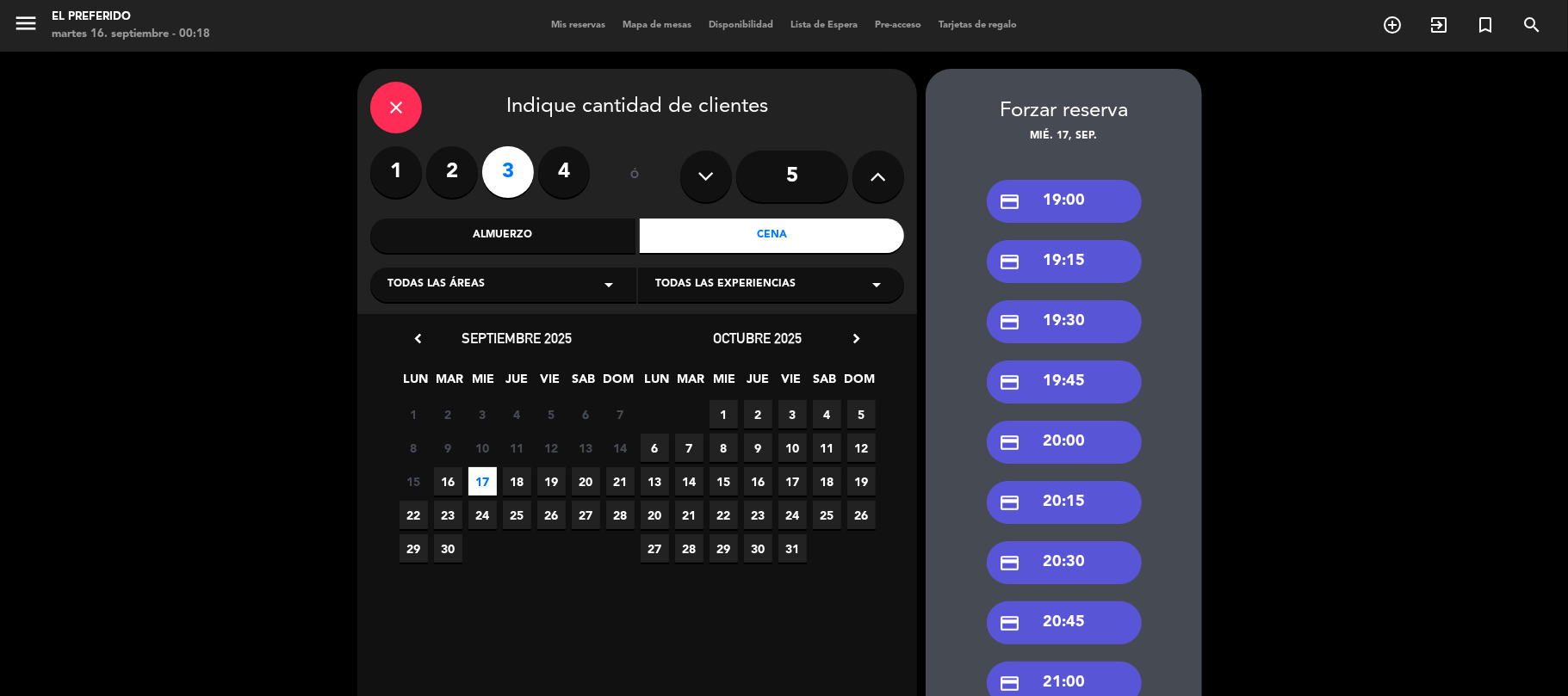
click at [1089, 208] on div "credit_card 19:00" at bounding box center [1063, 201] width 155 height 43
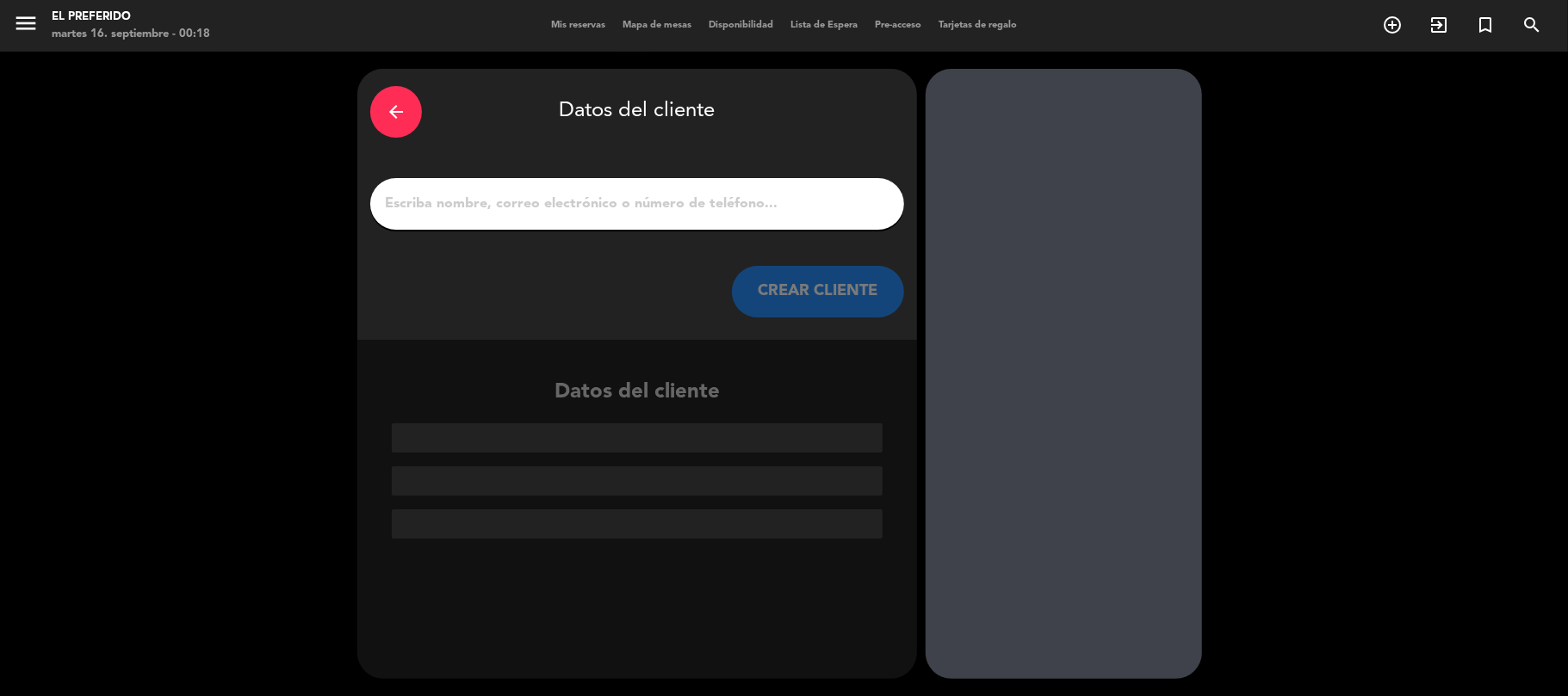
click at [594, 223] on div at bounding box center [637, 204] width 534 height 51
click at [587, 214] on input "1" at bounding box center [637, 204] width 508 height 24
paste input "[PERSON_NAME]"
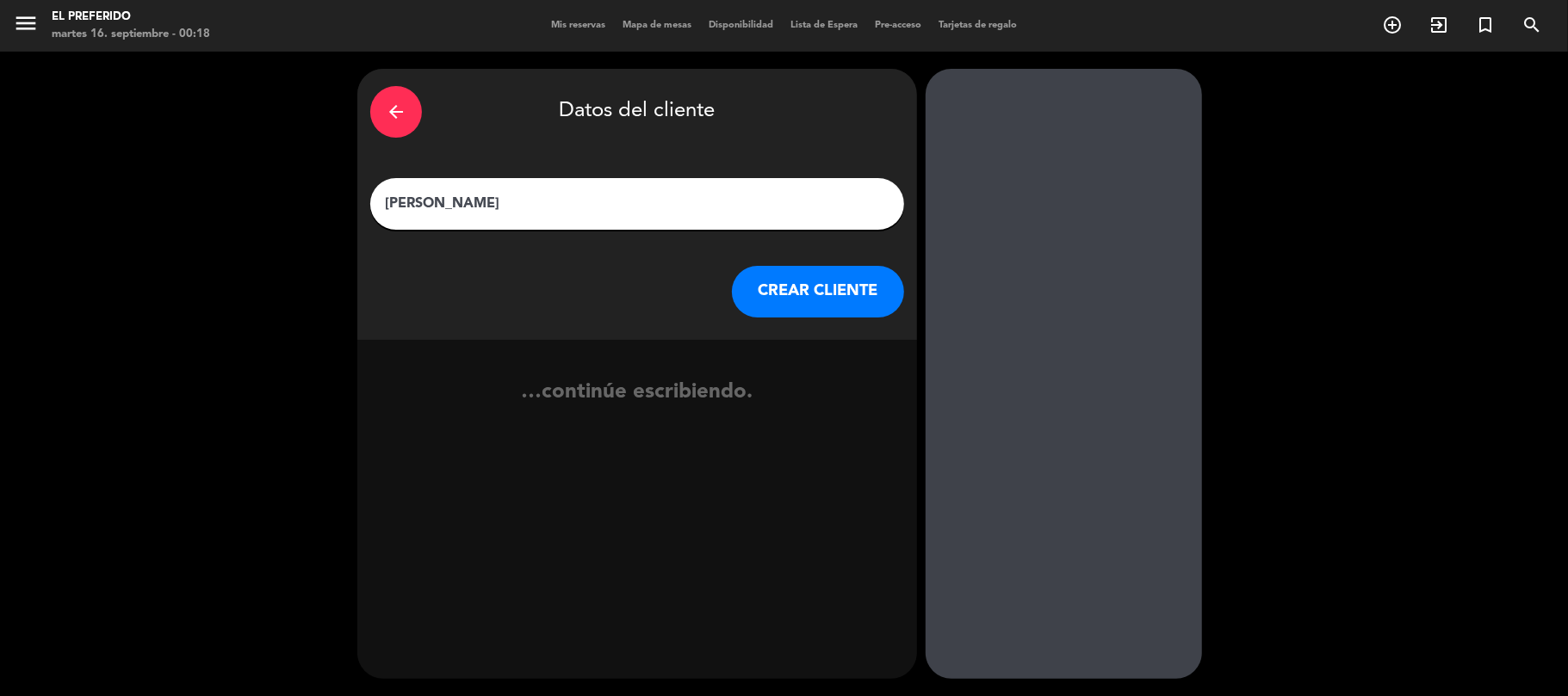
type input "[PERSON_NAME]"
click at [780, 313] on button "CREAR CLIENTE" at bounding box center [818, 291] width 172 height 51
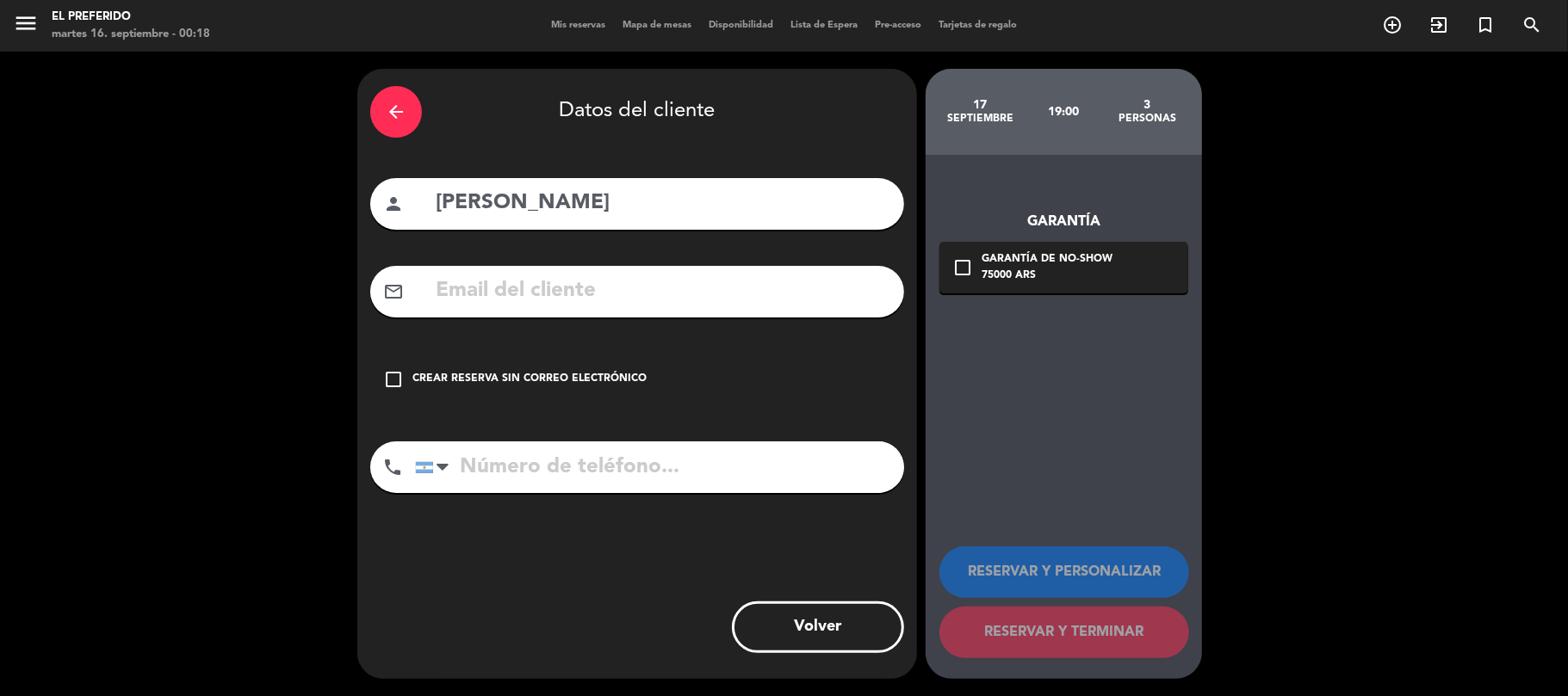
click at [503, 305] on input "text" at bounding box center [662, 291] width 457 height 36
paste input "[EMAIL_ADDRESS][DOMAIN_NAME]"
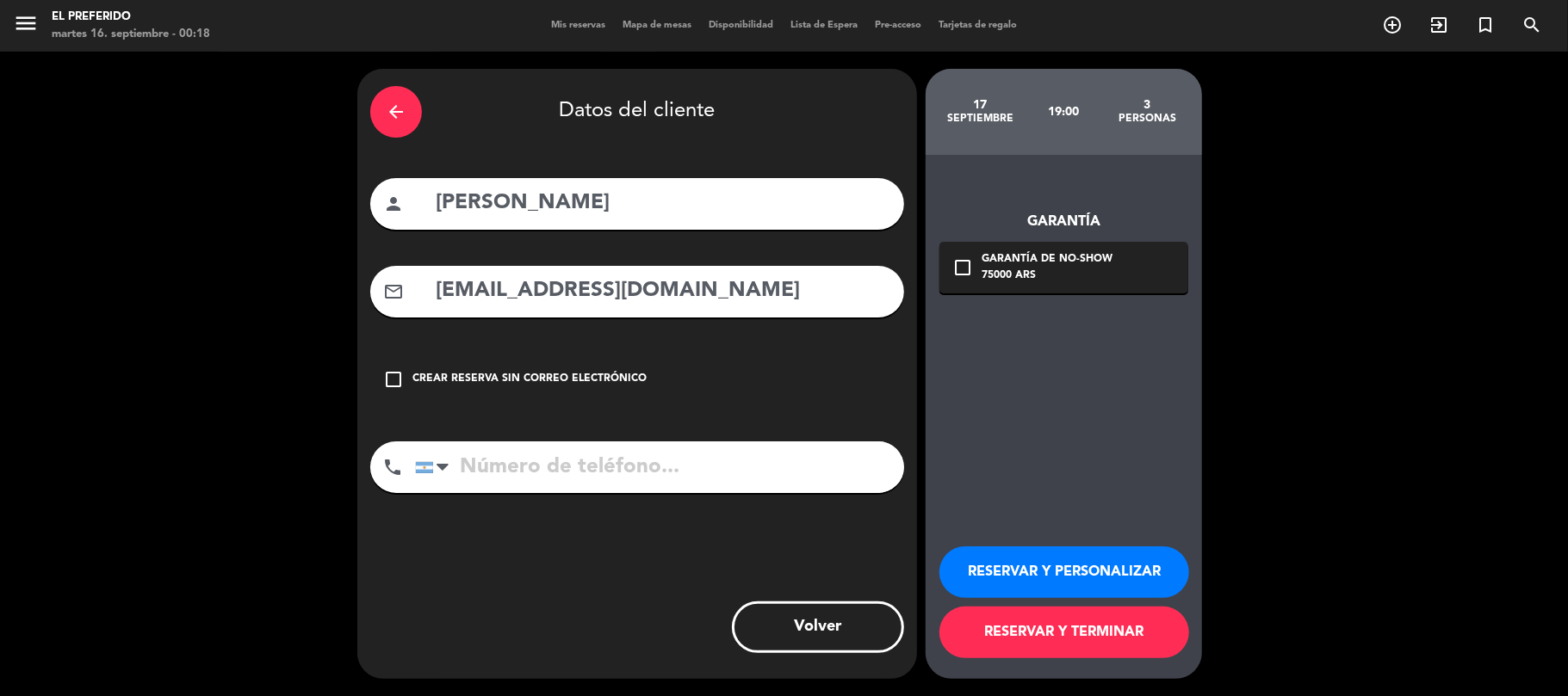
type input "[EMAIL_ADDRESS][DOMAIN_NAME]"
click at [568, 476] on input "tel" at bounding box center [659, 467] width 489 height 51
click at [513, 469] on input "tel" at bounding box center [659, 467] width 489 height 51
paste input "[PHONE_NUMBER]"
type input "[PHONE_NUMBER]"
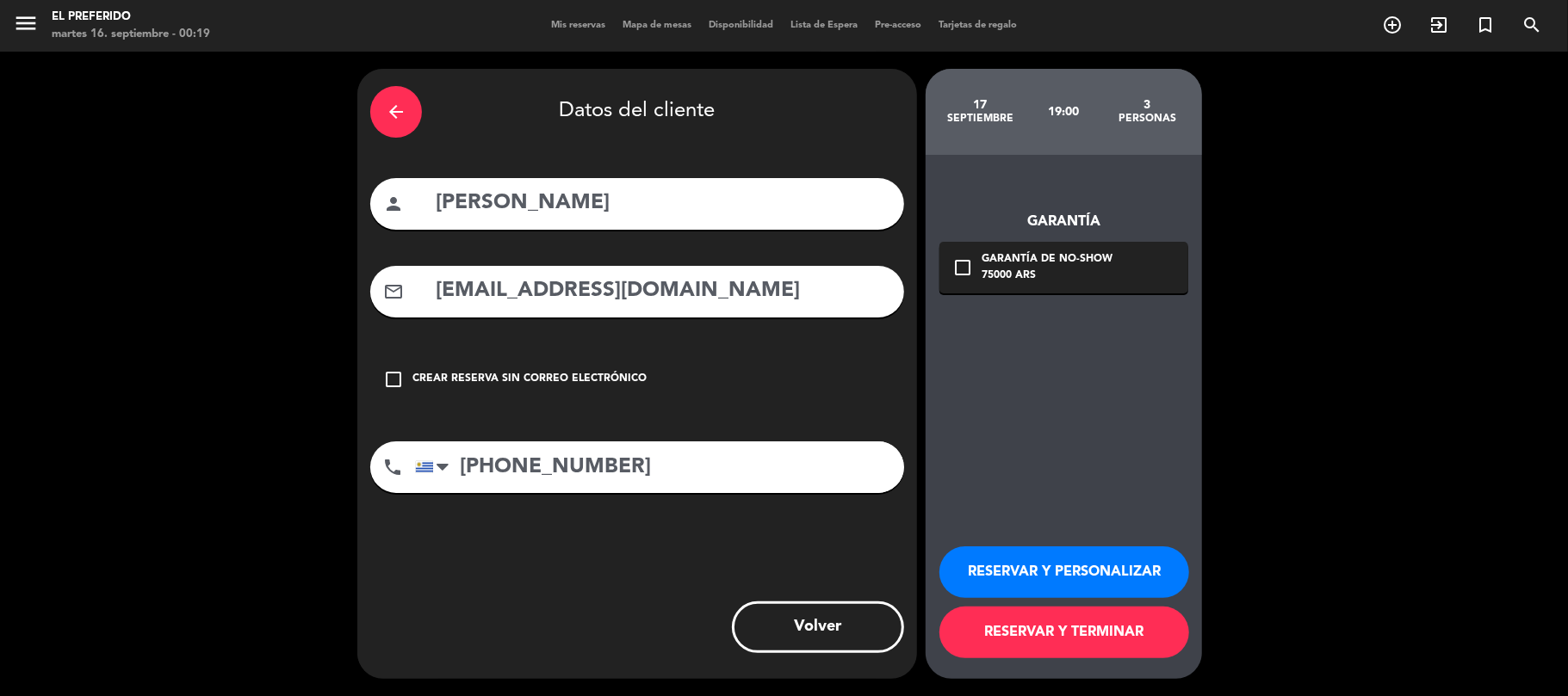
click at [1104, 567] on button "RESERVAR Y PERSONALIZAR" at bounding box center [1064, 572] width 250 height 51
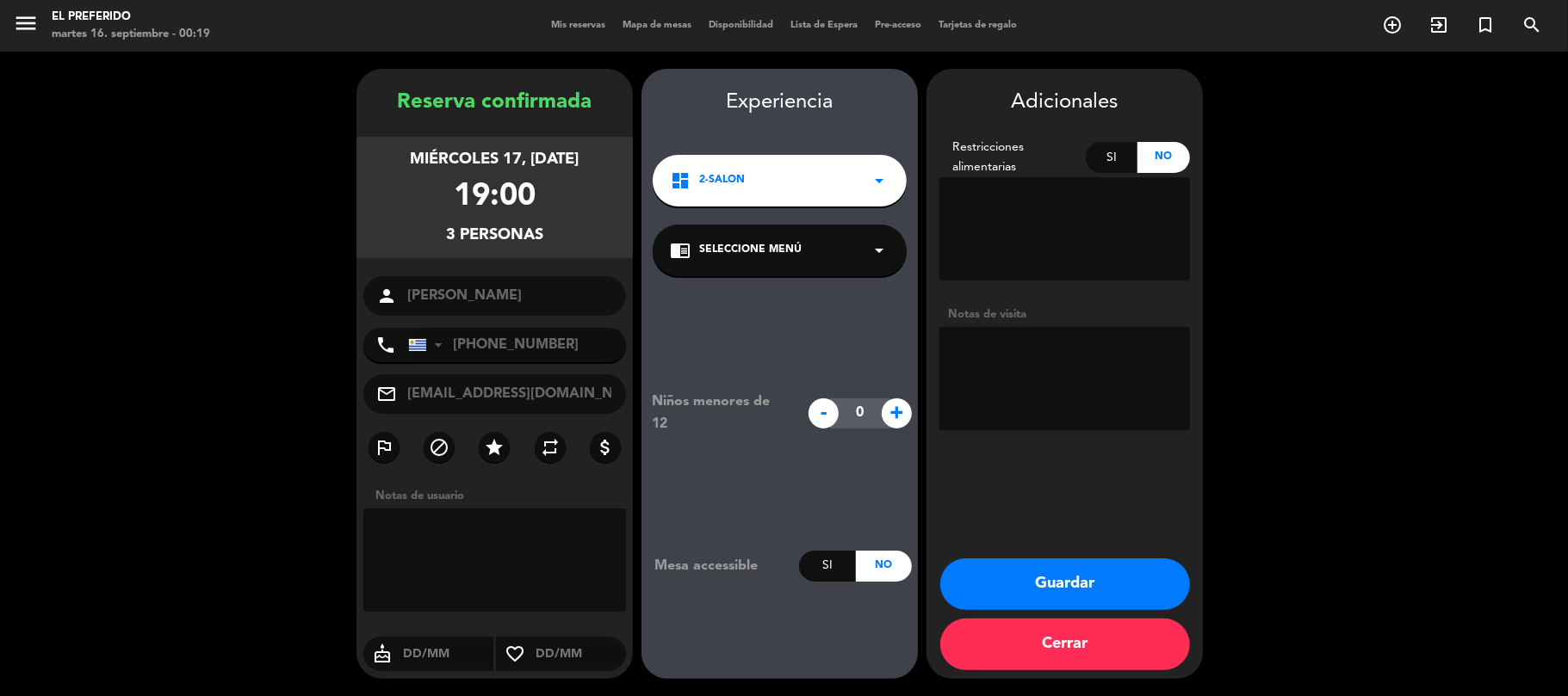
click at [1021, 568] on button "Guardar" at bounding box center [1065, 584] width 250 height 51
